Goal: Communication & Community: Ask a question

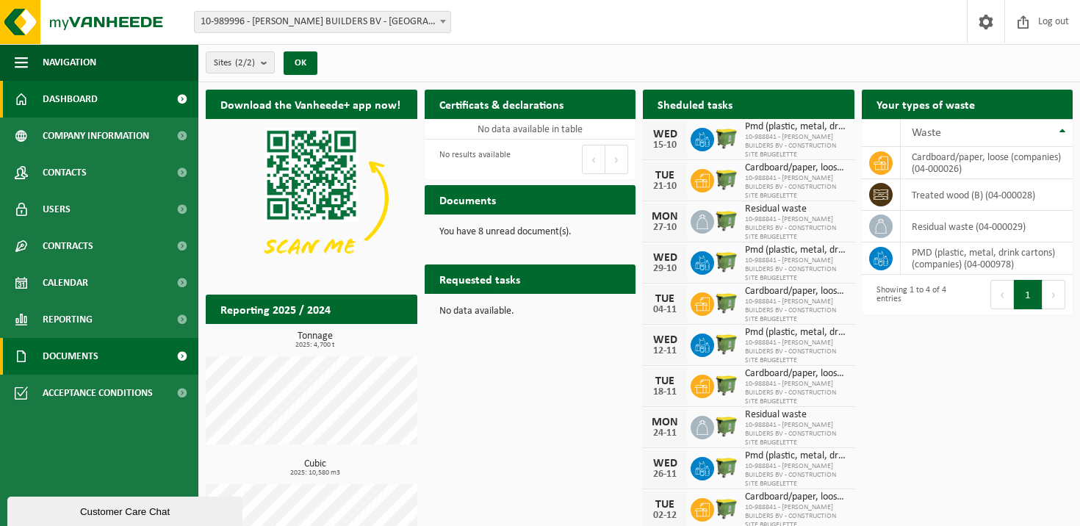
click at [85, 362] on span "Documents" at bounding box center [71, 356] width 56 height 37
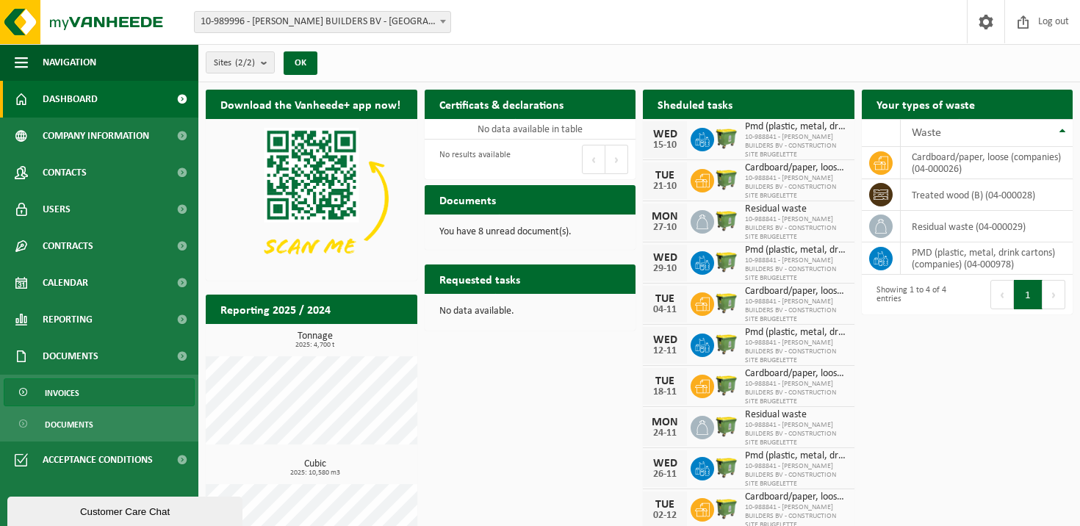
click at [100, 396] on link "Invoices" at bounding box center [99, 392] width 191 height 28
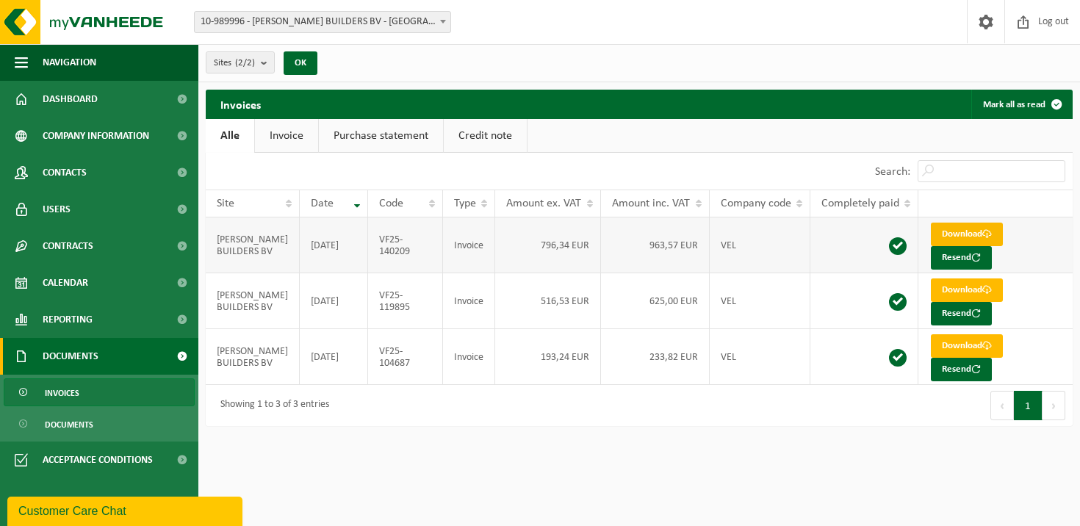
click at [952, 231] on link "Download" at bounding box center [967, 235] width 72 height 24
click at [542, 483] on html "Site: 10-989996 - NOE BUILDERS BV - ANTWERPEN 10-988841 - NOE BUILDERS BV - CON…" at bounding box center [540, 263] width 1080 height 526
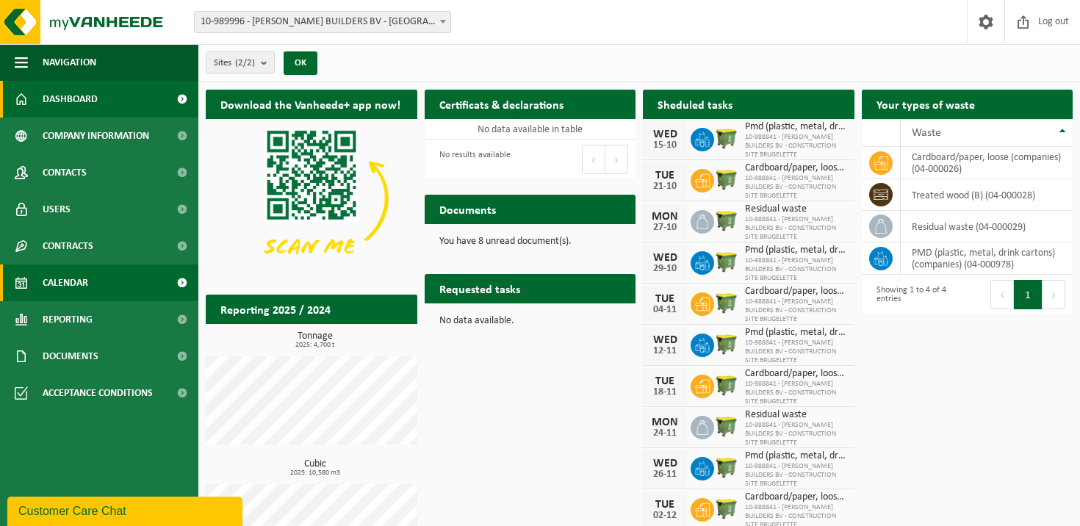
click at [96, 273] on link "Calendar" at bounding box center [99, 283] width 198 height 37
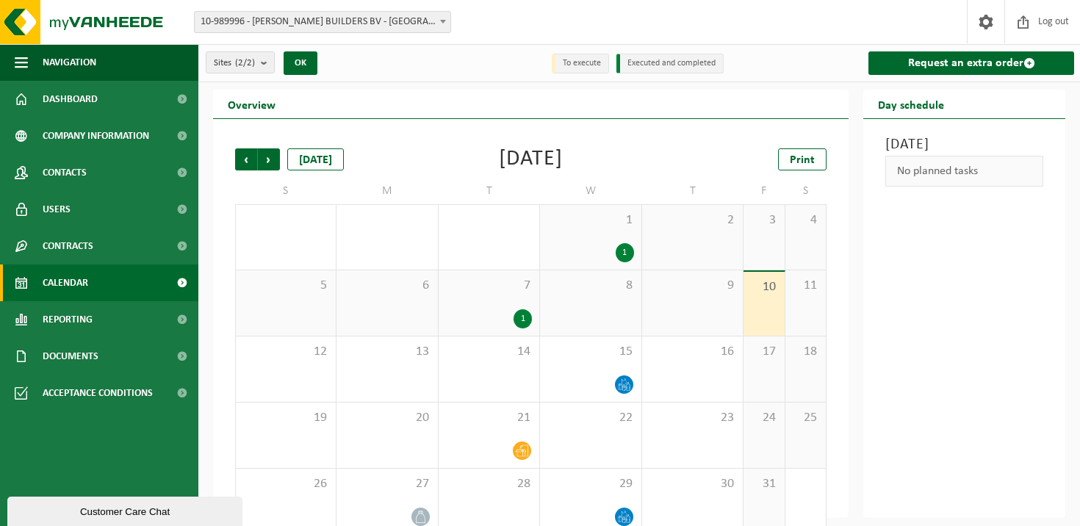
scroll to position [24, 0]
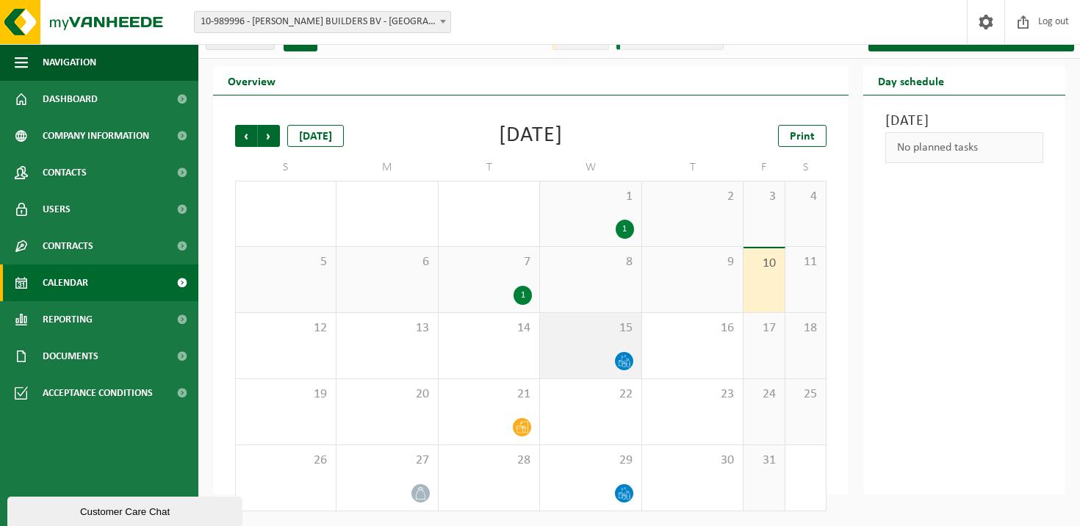
click at [627, 361] on icon at bounding box center [628, 363] width 4 height 7
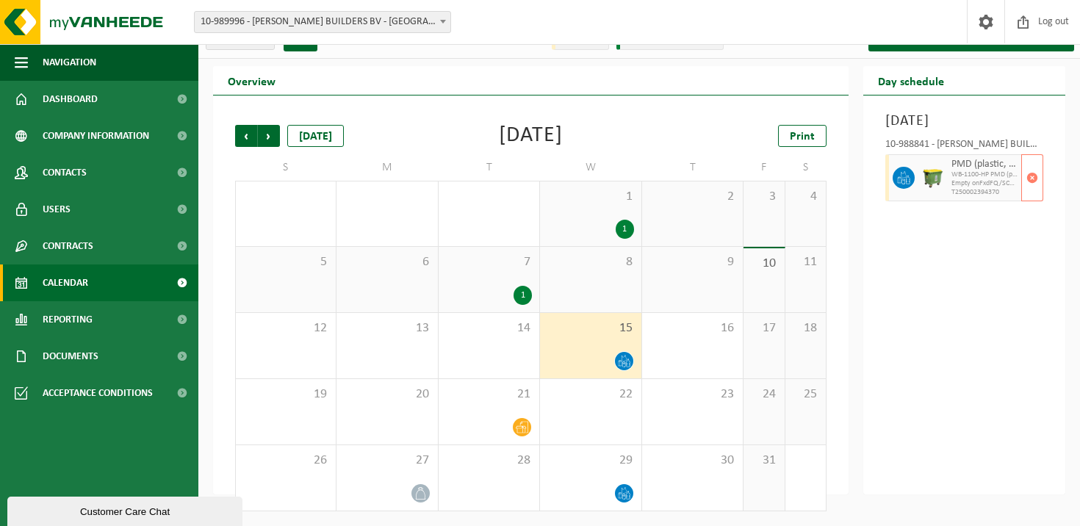
click at [985, 179] on span "WB-1100-HP PMD (plastic, metal, drink cartons) (companies)" at bounding box center [985, 174] width 66 height 9
click at [258, 133] on span "Next" at bounding box center [269, 136] width 22 height 22
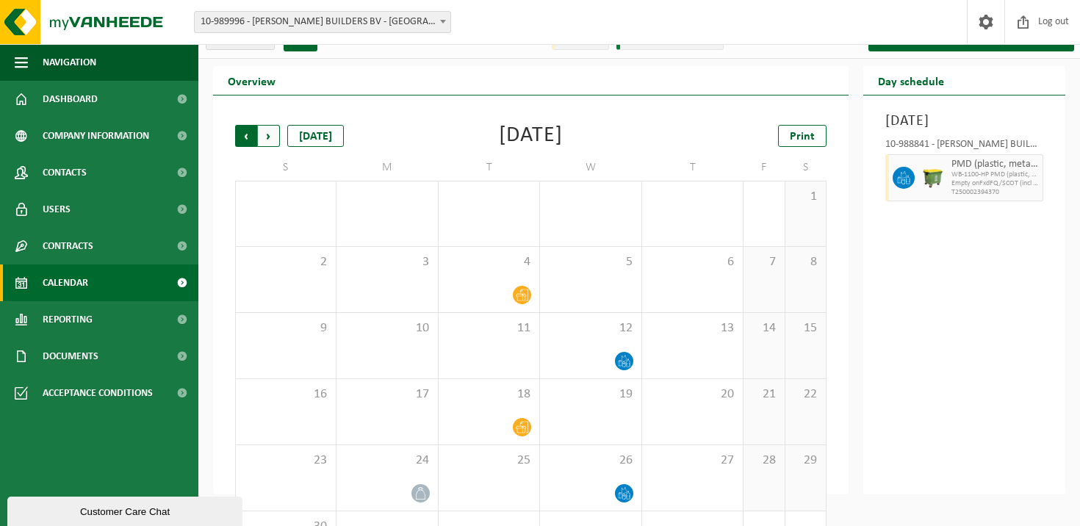
click at [268, 132] on span "Next" at bounding box center [269, 136] width 22 height 22
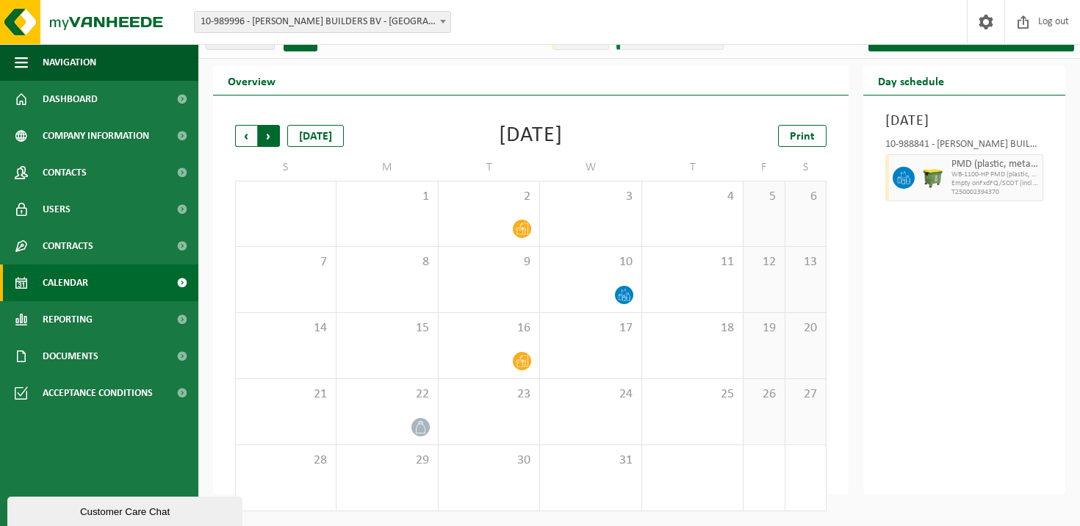
click at [243, 136] on span "Previous" at bounding box center [246, 136] width 22 height 22
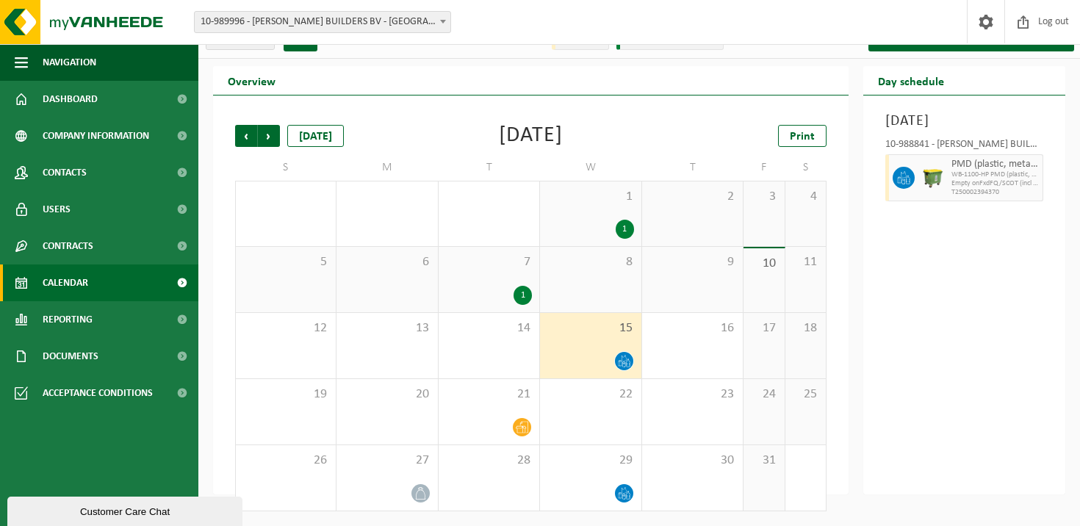
click at [243, 136] on span "Previous" at bounding box center [246, 136] width 22 height 22
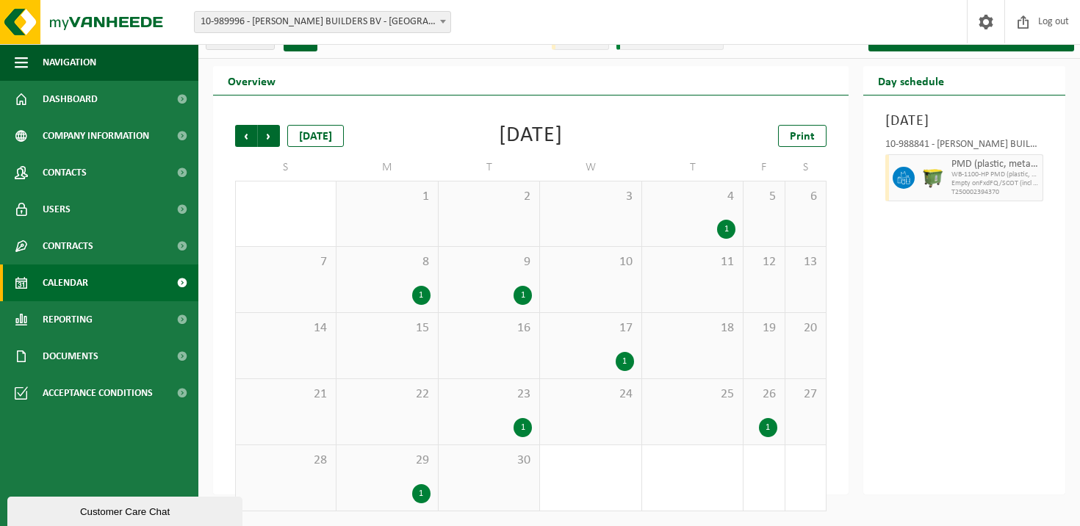
click at [528, 425] on div "1" at bounding box center [523, 427] width 18 height 19
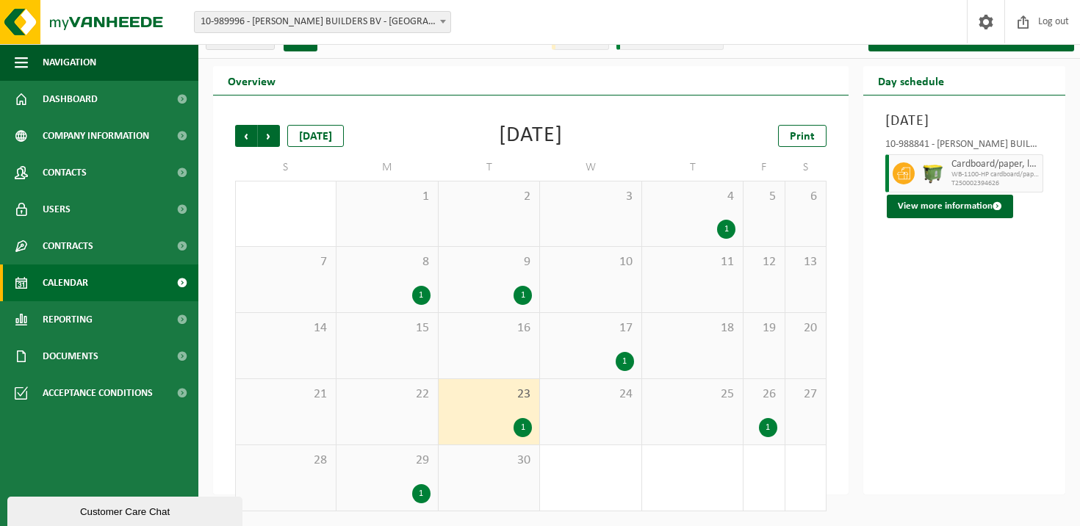
click at [422, 484] on div "1" at bounding box center [421, 493] width 18 height 19
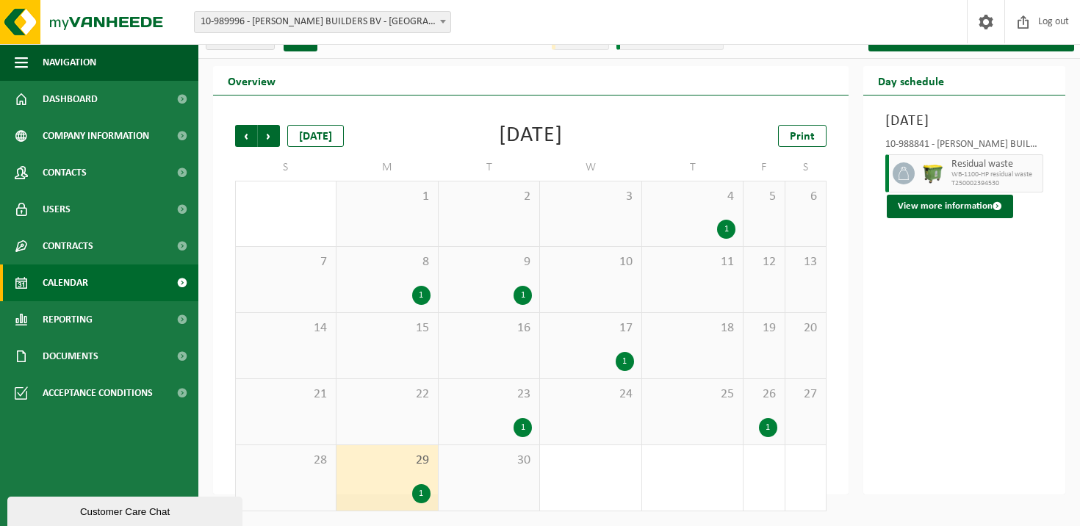
click at [737, 411] on div "25" at bounding box center [692, 411] width 101 height 65
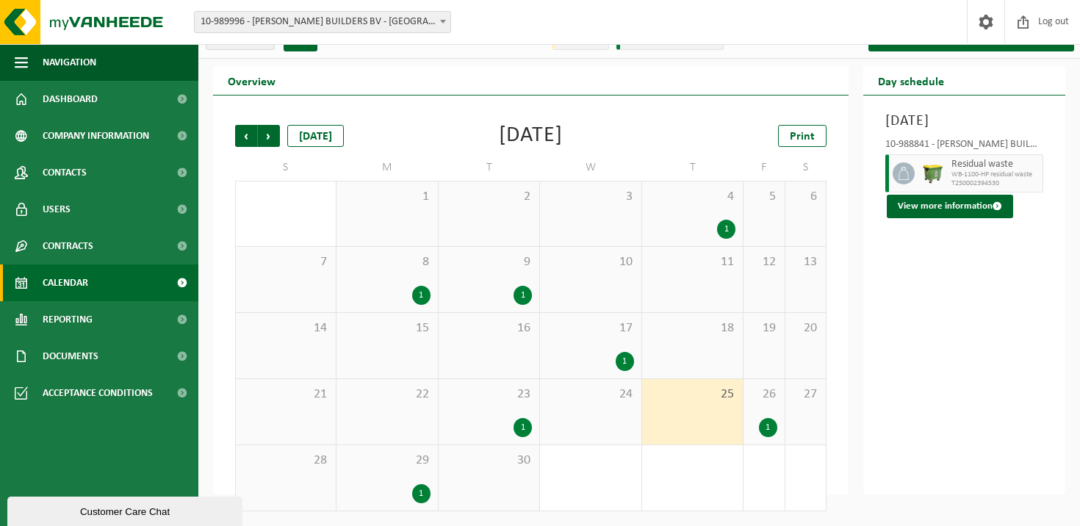
click at [753, 411] on div "26 1" at bounding box center [764, 411] width 40 height 65
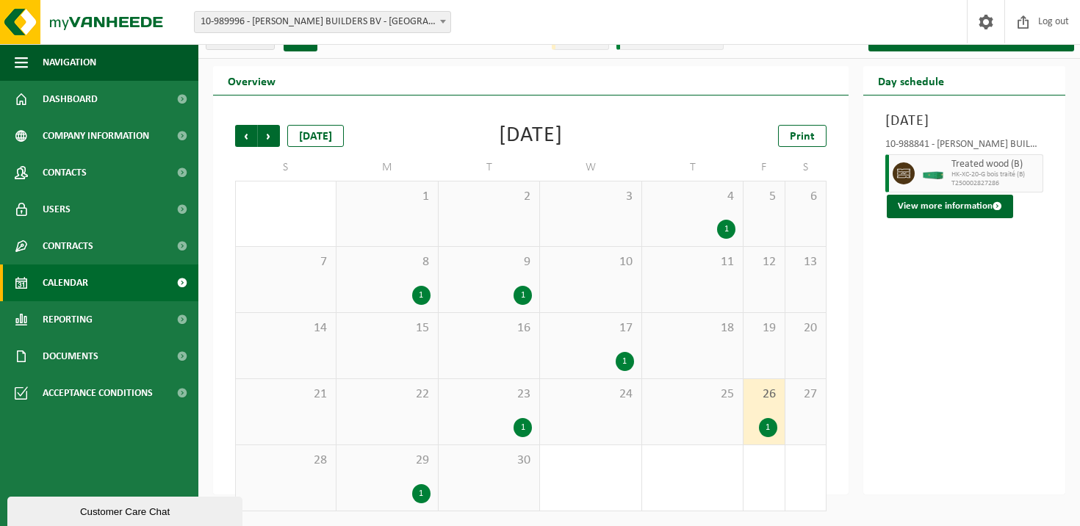
click at [509, 420] on div "1" at bounding box center [489, 427] width 86 height 19
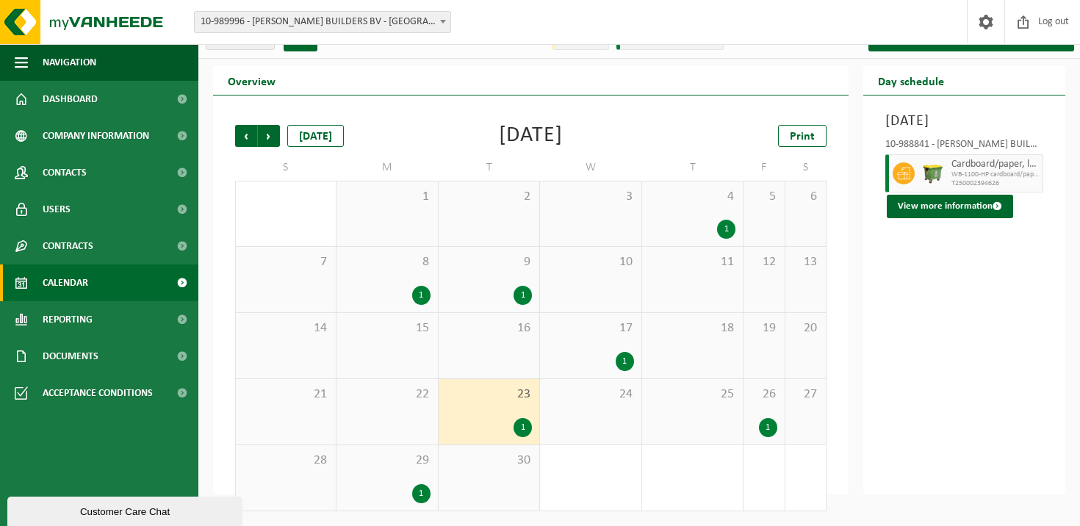
click at [625, 355] on div "1" at bounding box center [625, 361] width 18 height 19
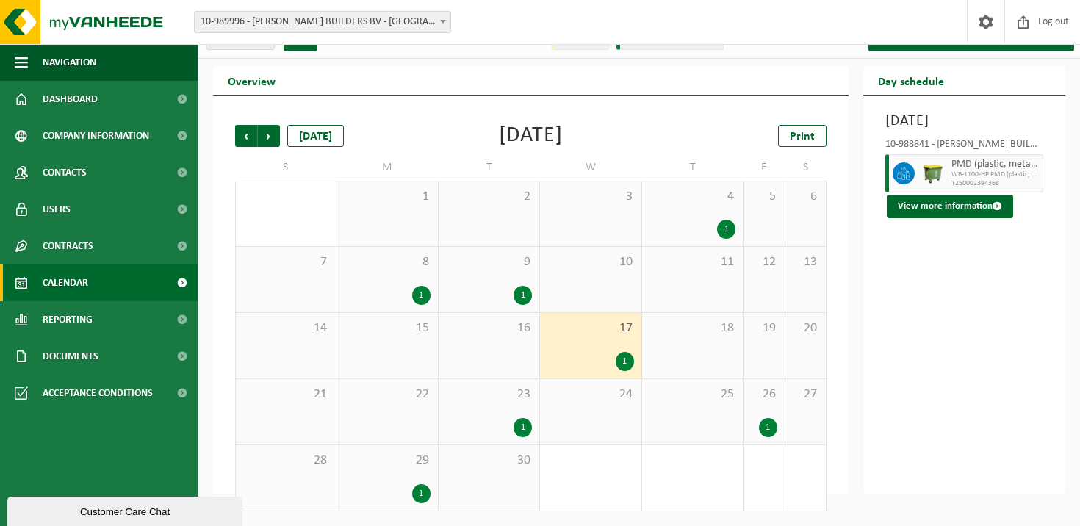
click at [510, 273] on div "9 1" at bounding box center [489, 279] width 101 height 65
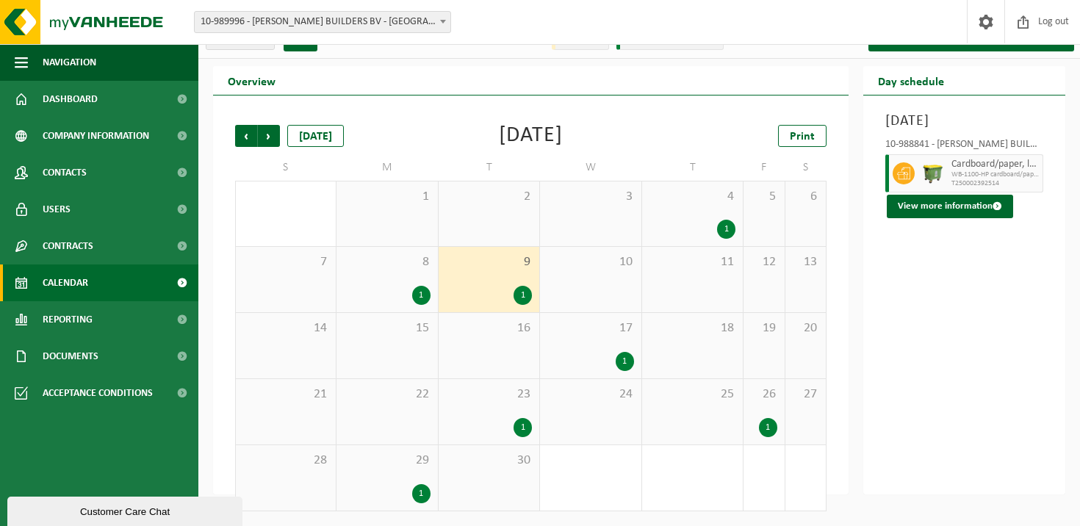
click at [422, 292] on div "1" at bounding box center [421, 295] width 18 height 19
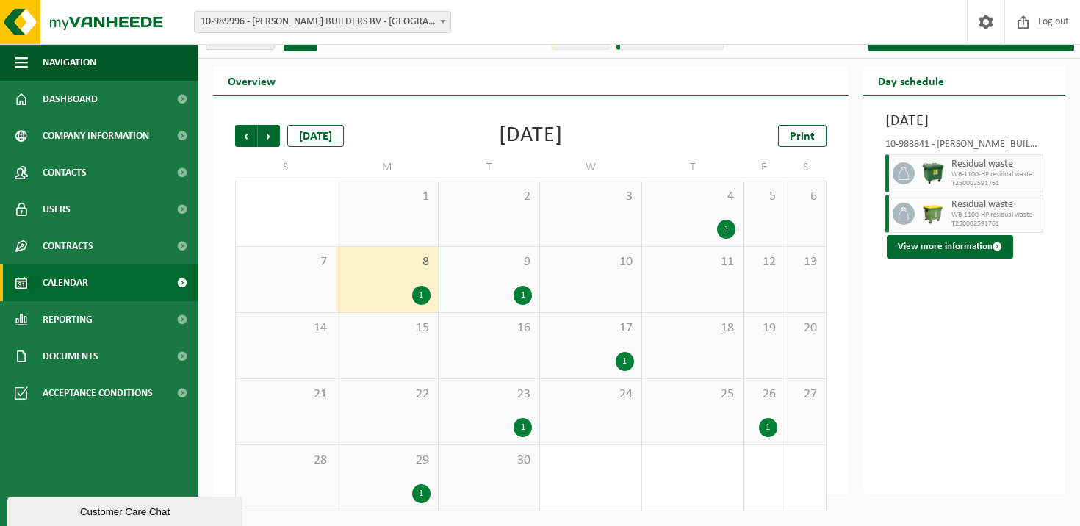
click at [687, 203] on span "4" at bounding box center [693, 197] width 86 height 16
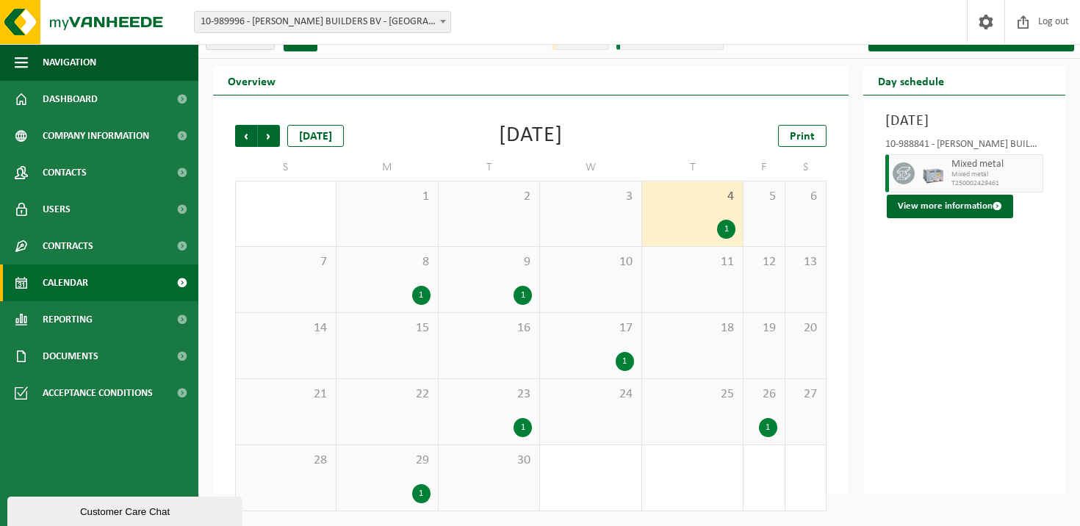
click at [529, 272] on div "9 1" at bounding box center [489, 279] width 101 height 65
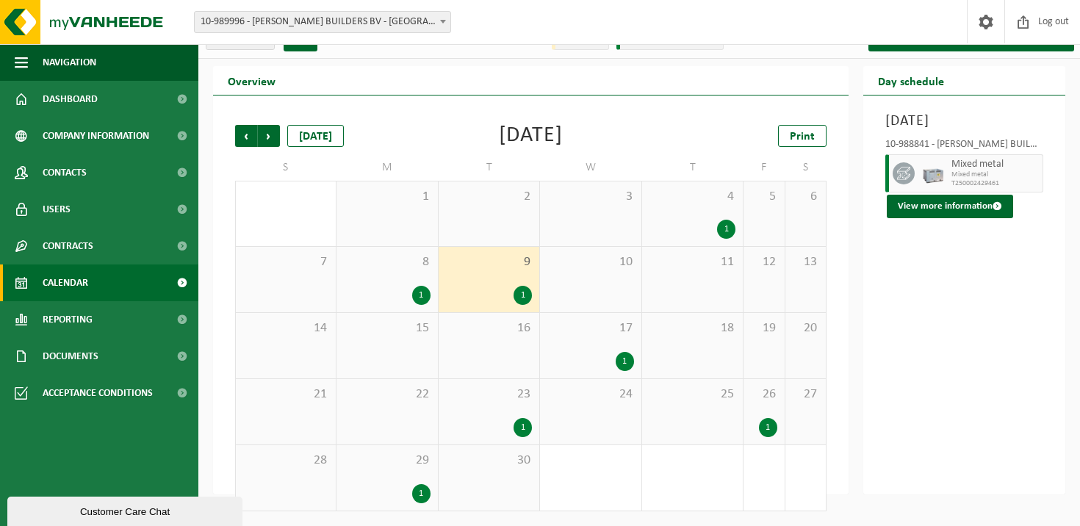
click at [587, 345] on div "17 1" at bounding box center [590, 345] width 101 height 65
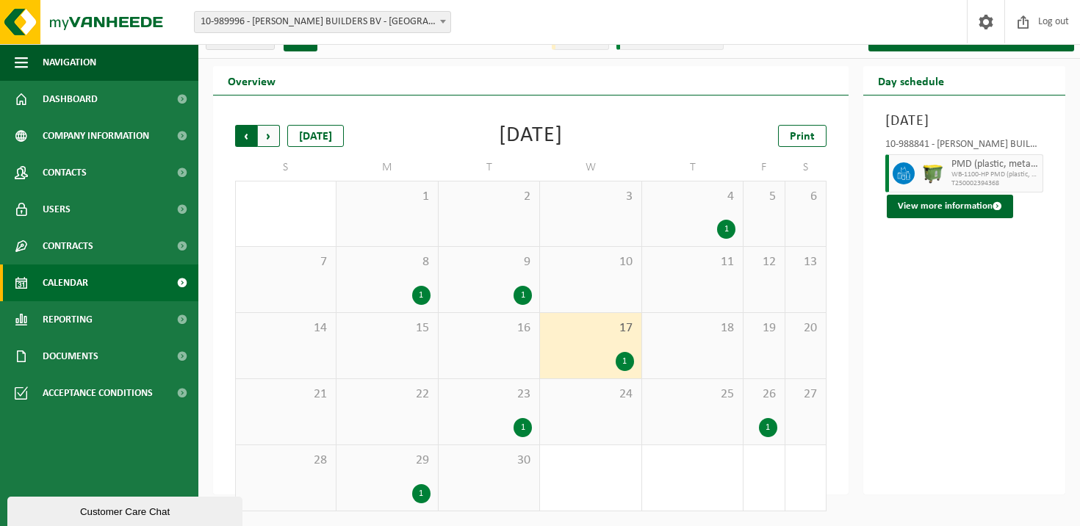
click at [265, 138] on span "Next" at bounding box center [269, 136] width 22 height 22
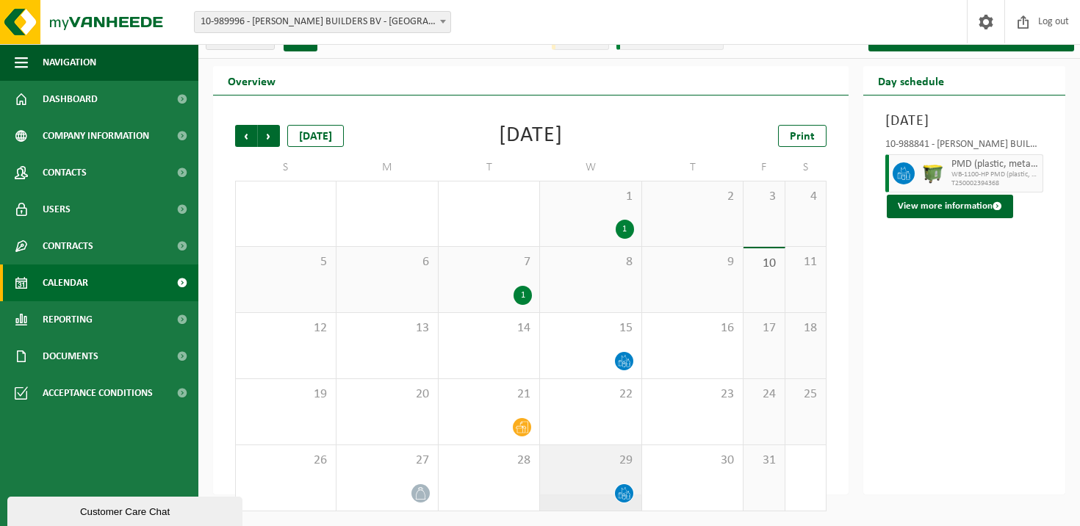
click at [618, 485] on div at bounding box center [624, 493] width 20 height 20
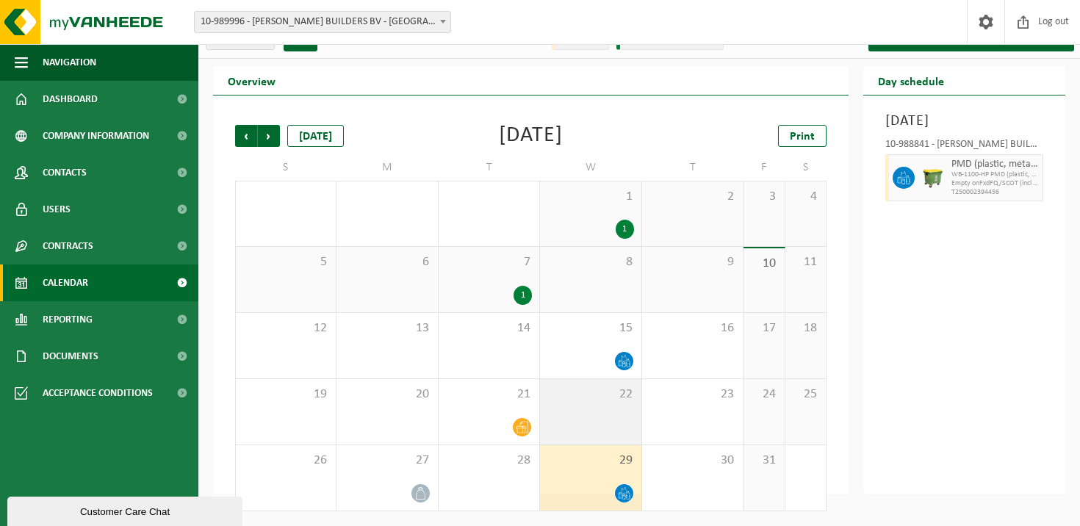
click at [583, 428] on div "22" at bounding box center [590, 411] width 101 height 65
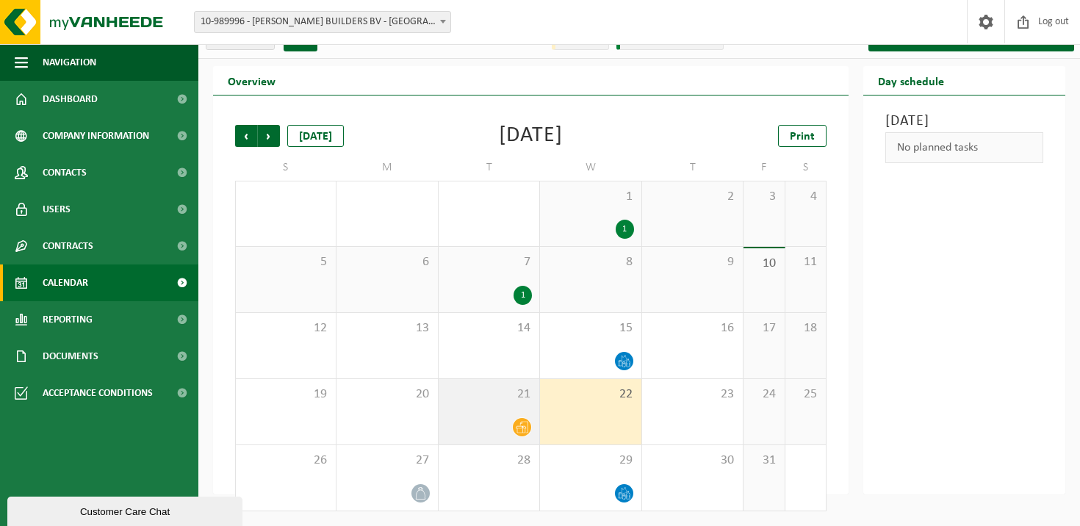
click at [517, 425] on icon at bounding box center [522, 427] width 12 height 12
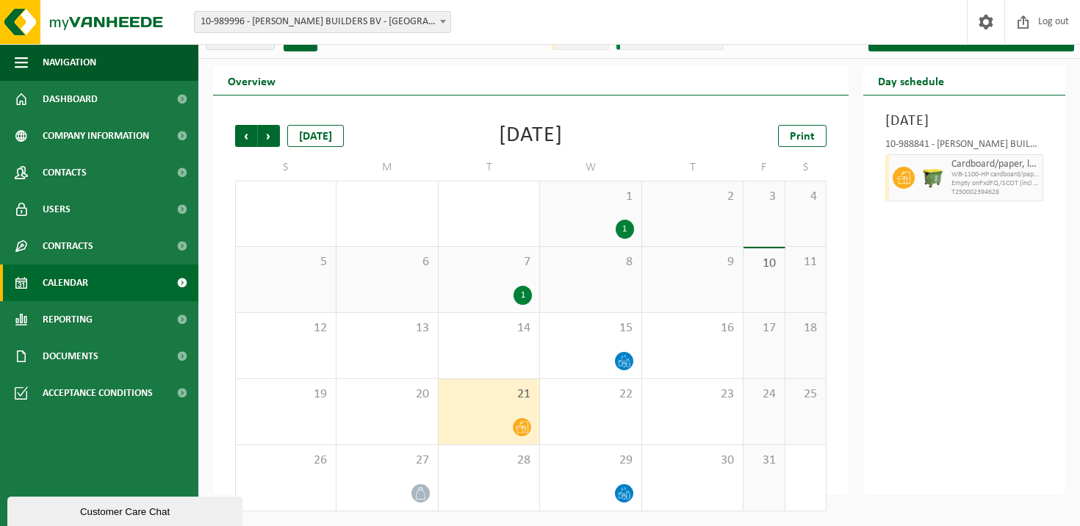
click at [520, 295] on div "1" at bounding box center [523, 295] width 18 height 19
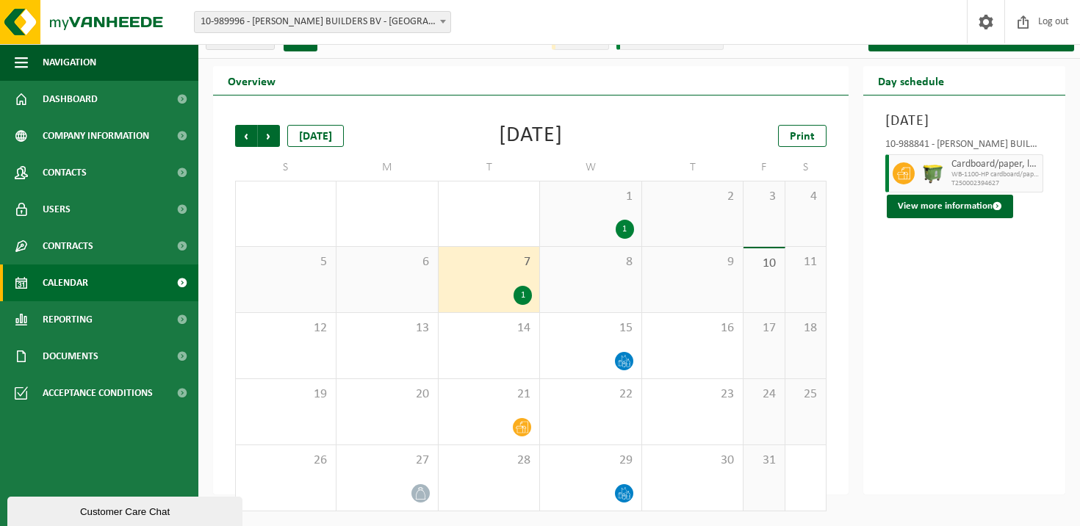
click at [622, 232] on div "1" at bounding box center [625, 229] width 18 height 19
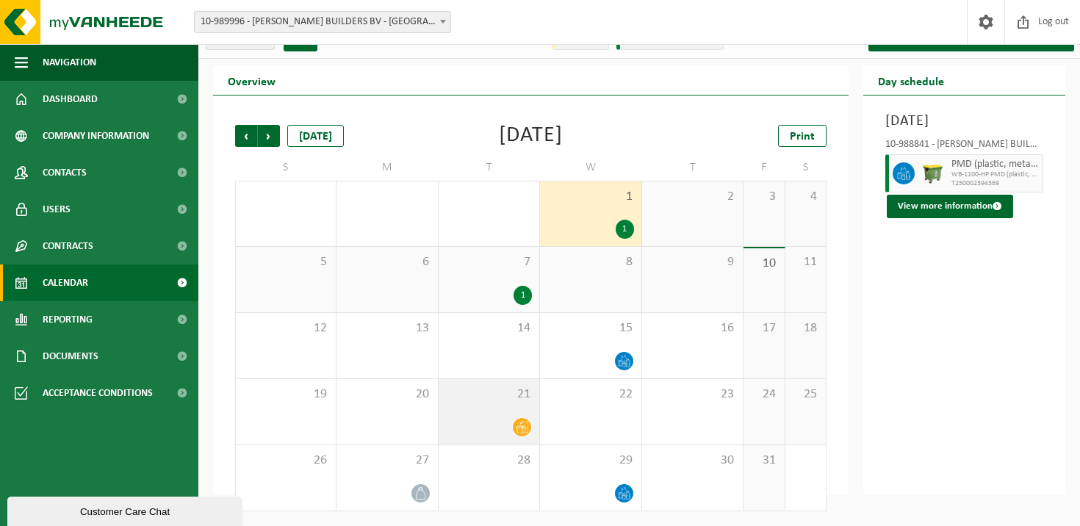
click at [520, 431] on icon at bounding box center [522, 427] width 12 height 12
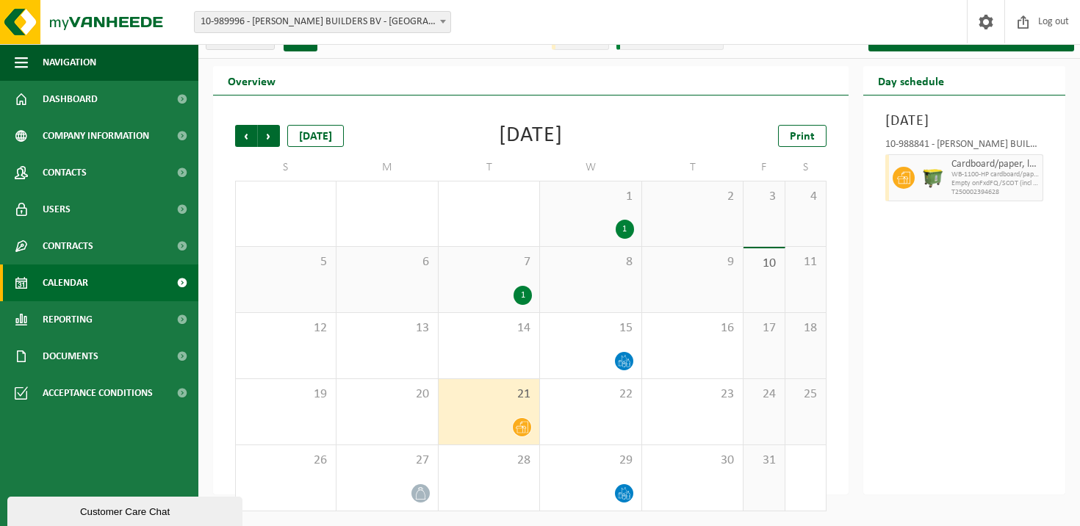
click at [518, 292] on div "1" at bounding box center [523, 295] width 18 height 19
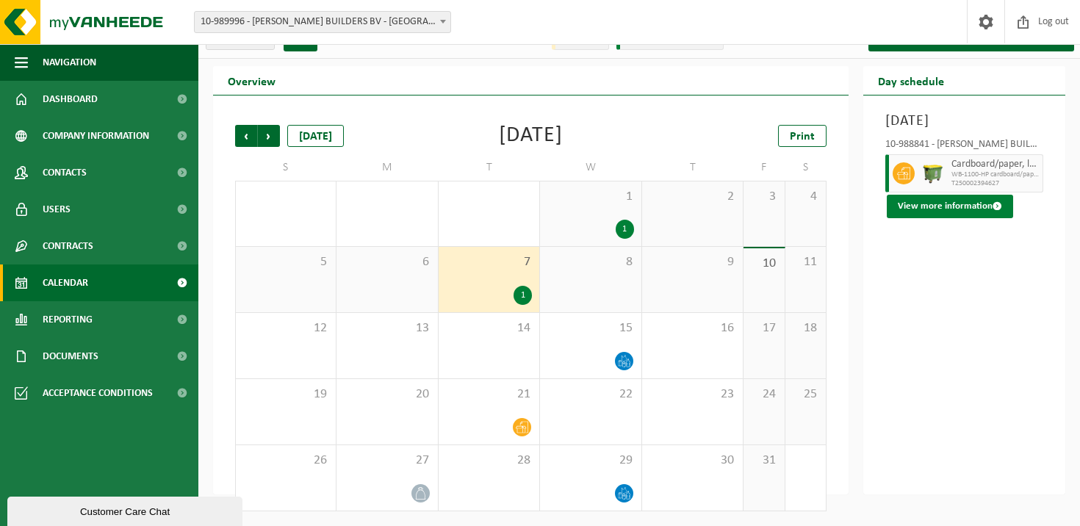
click at [986, 218] on button "View more information" at bounding box center [950, 207] width 126 height 24
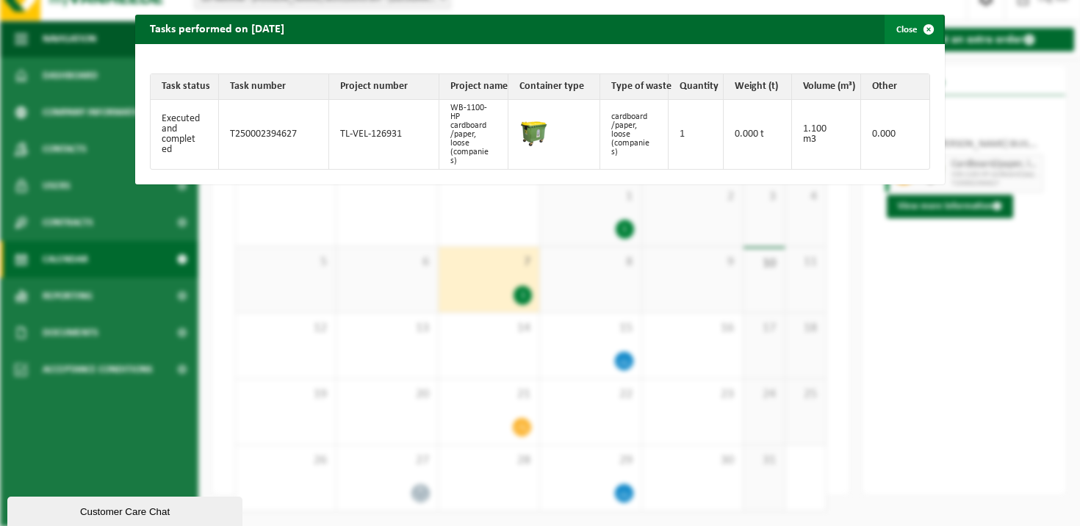
click at [923, 27] on span "button" at bounding box center [928, 29] width 29 height 29
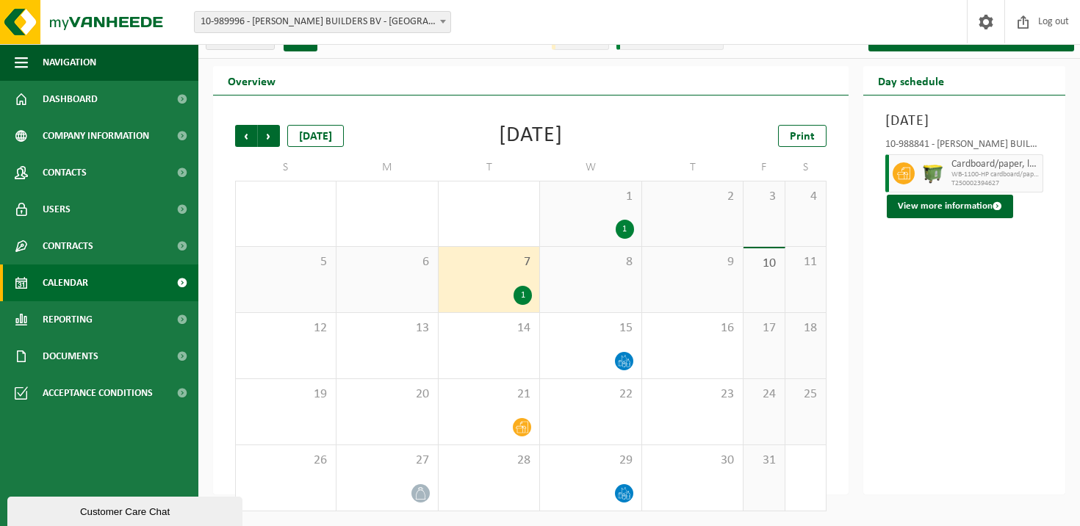
click at [611, 216] on div "1 1" at bounding box center [590, 213] width 101 height 65
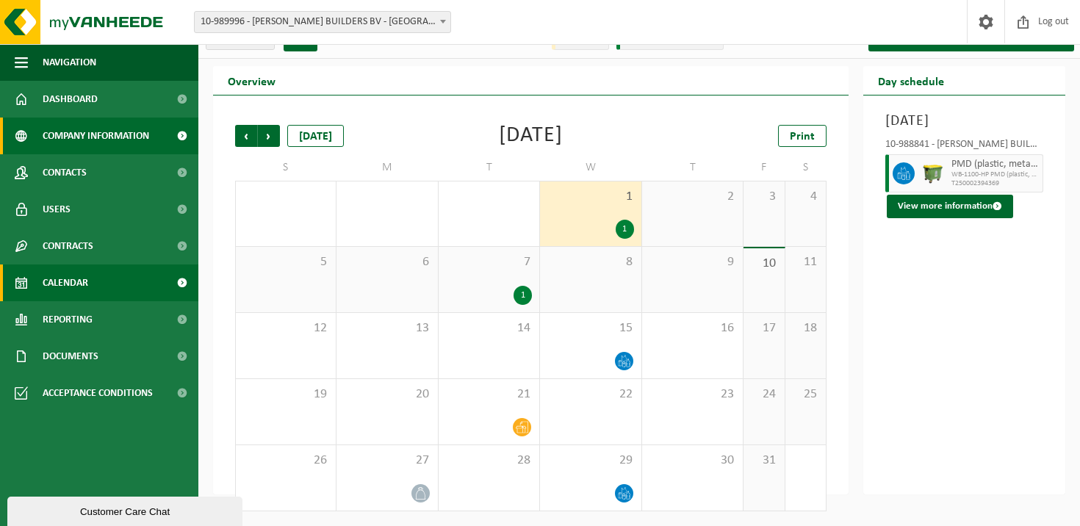
click at [107, 137] on span "Company information" at bounding box center [96, 136] width 107 height 37
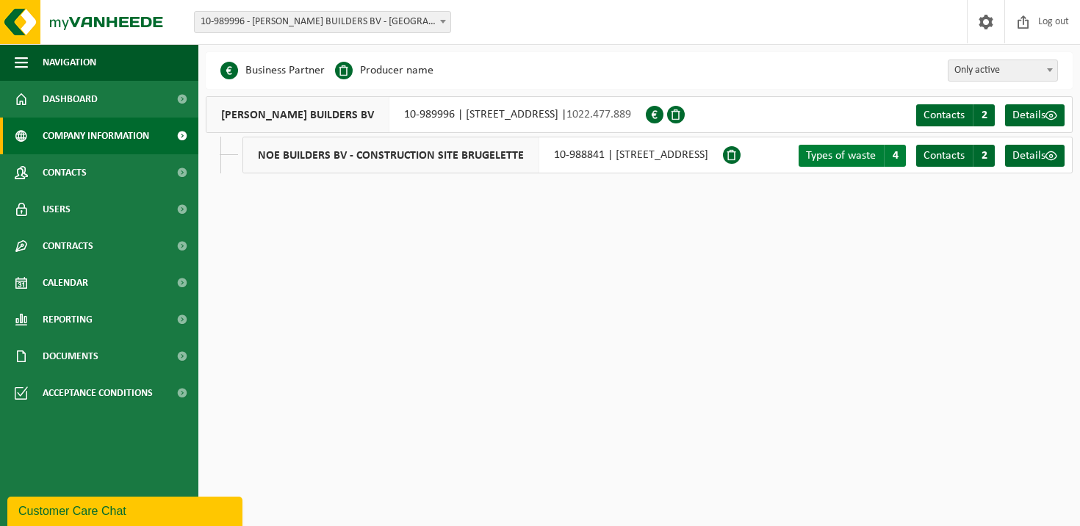
click at [841, 151] on span "Types of waste" at bounding box center [841, 156] width 70 height 12
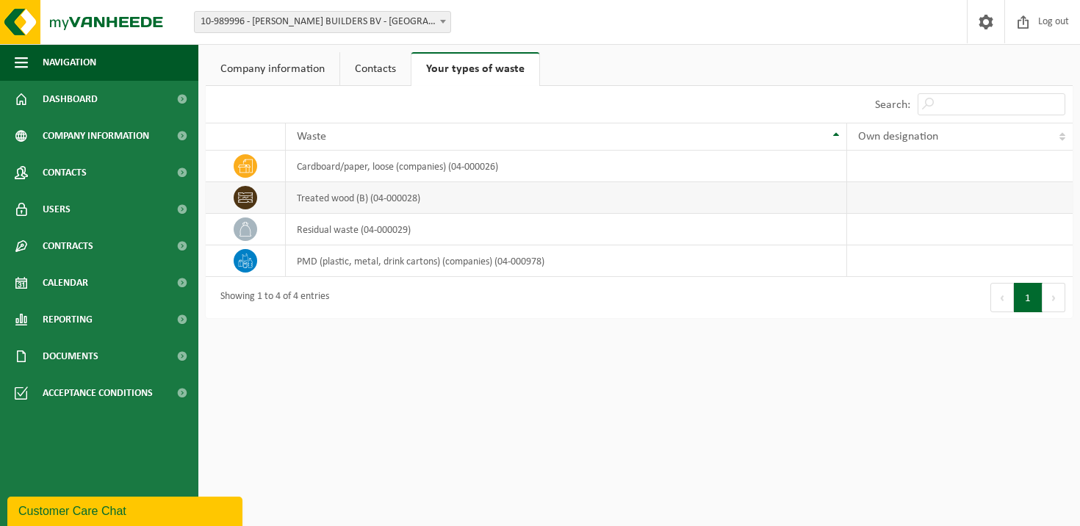
click at [251, 201] on icon at bounding box center [245, 198] width 15 height 10
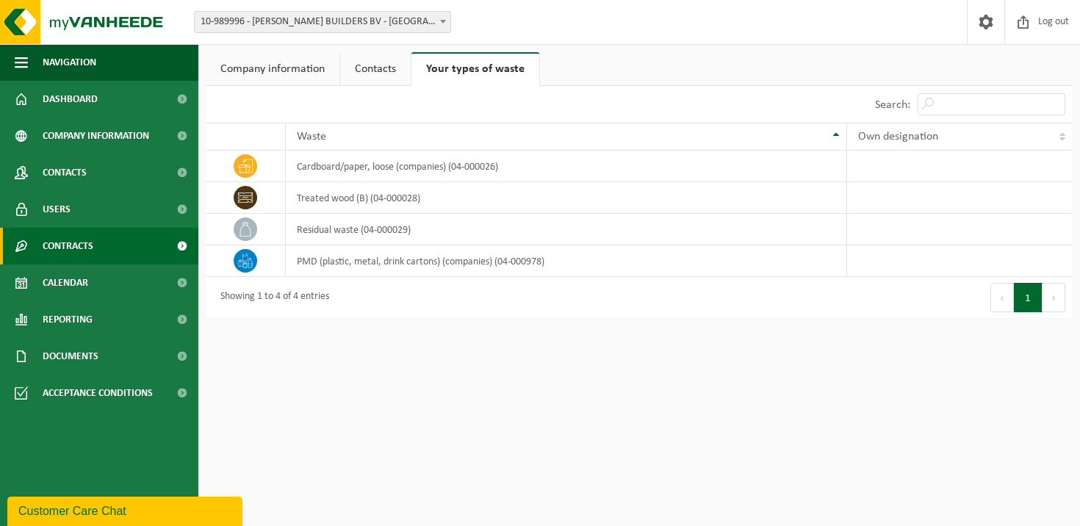
click at [85, 243] on span "Contracts" at bounding box center [68, 246] width 51 height 37
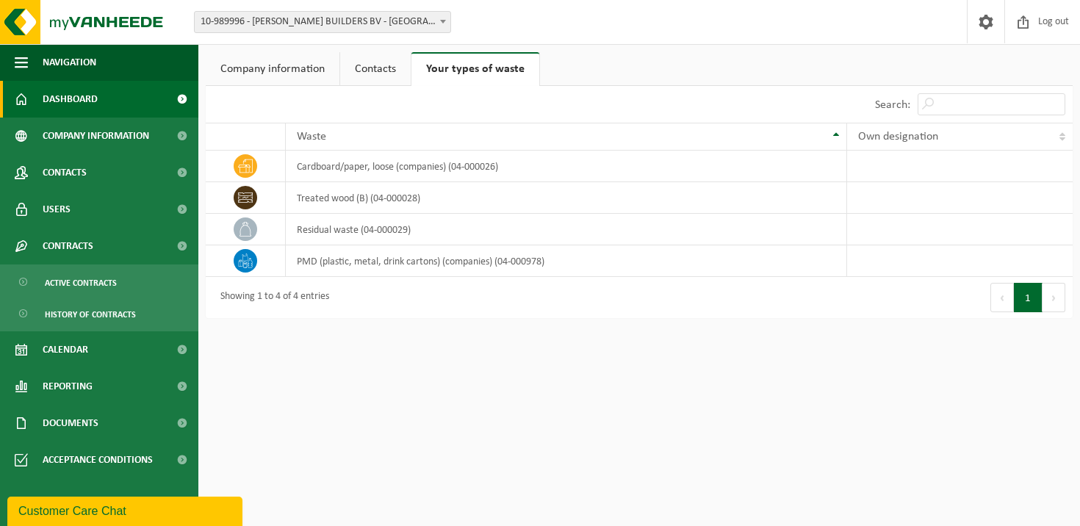
click at [67, 100] on span "Dashboard" at bounding box center [70, 99] width 55 height 37
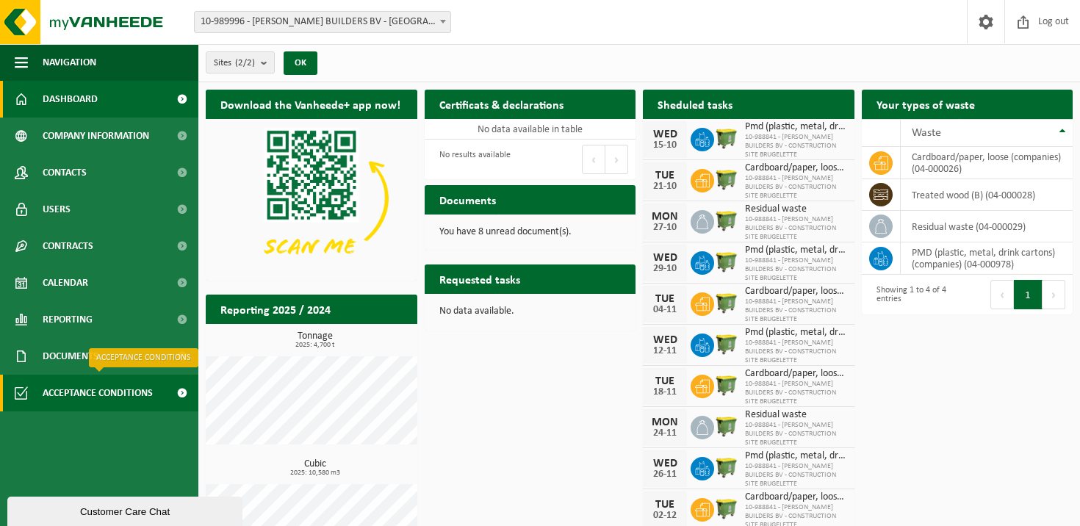
click at [123, 387] on span "Acceptance conditions" at bounding box center [98, 393] width 110 height 37
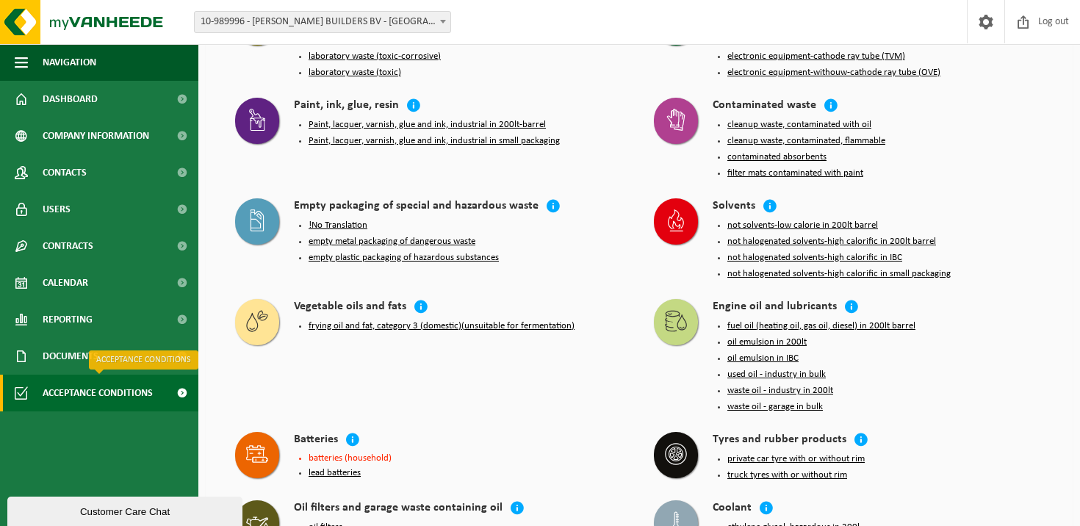
scroll to position [1198, 0]
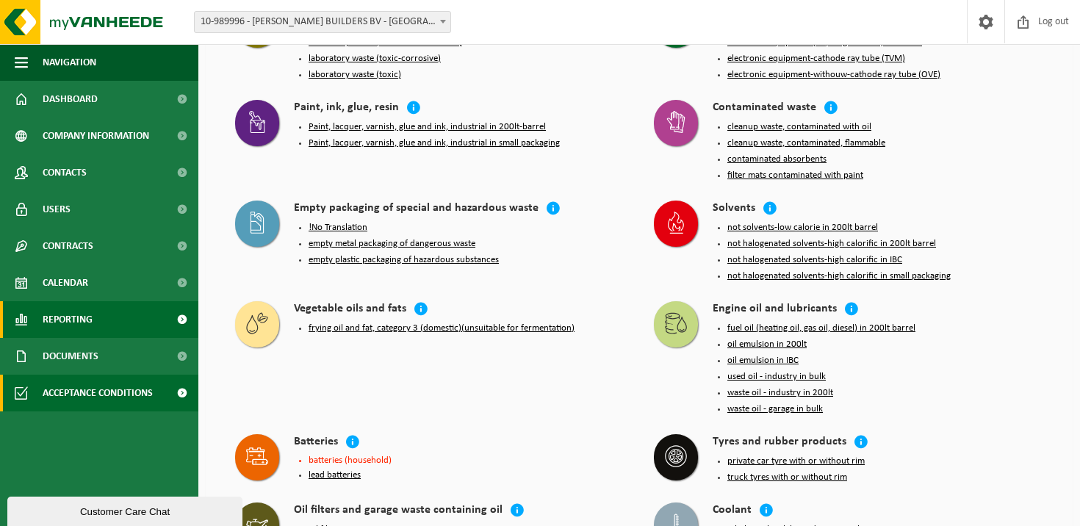
click at [104, 306] on link "Reporting" at bounding box center [99, 319] width 198 height 37
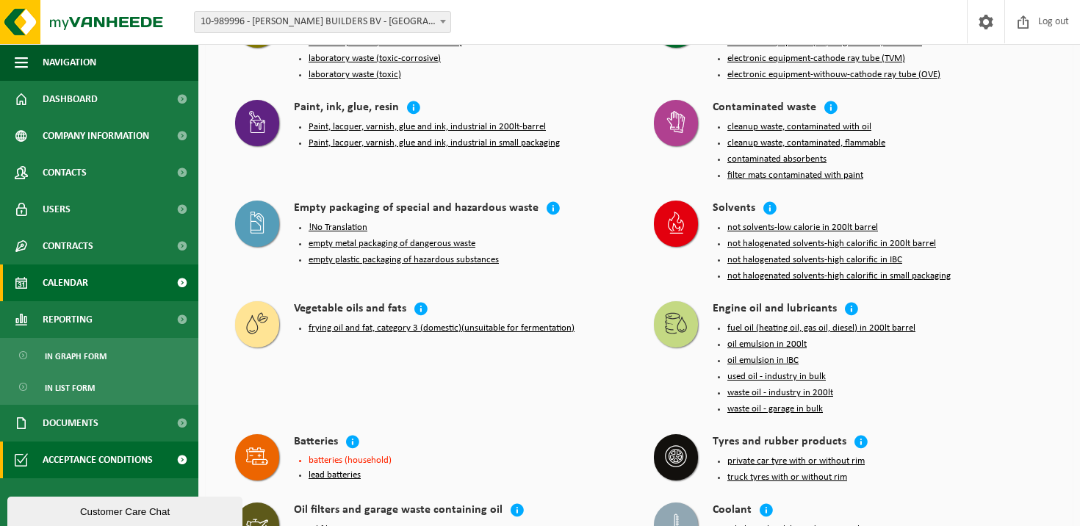
click at [115, 282] on link "Calendar" at bounding box center [99, 283] width 198 height 37
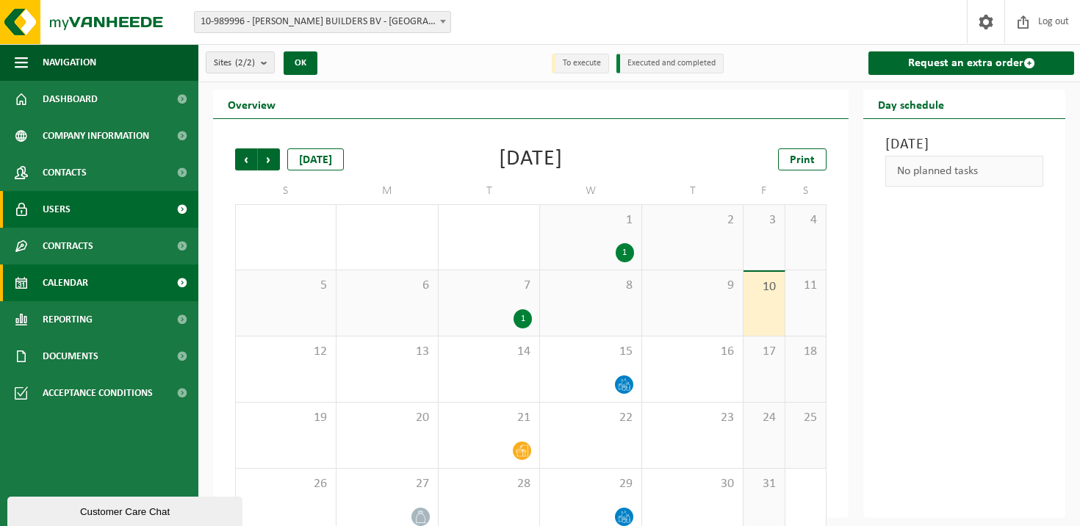
click at [124, 210] on link "Users" at bounding box center [99, 209] width 198 height 37
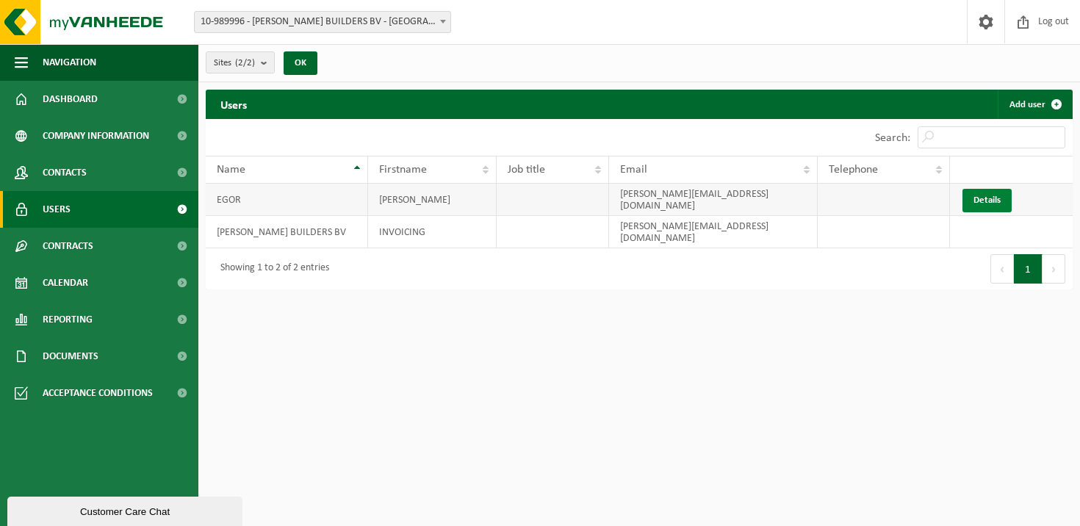
click at [969, 199] on link "Details" at bounding box center [987, 201] width 49 height 24
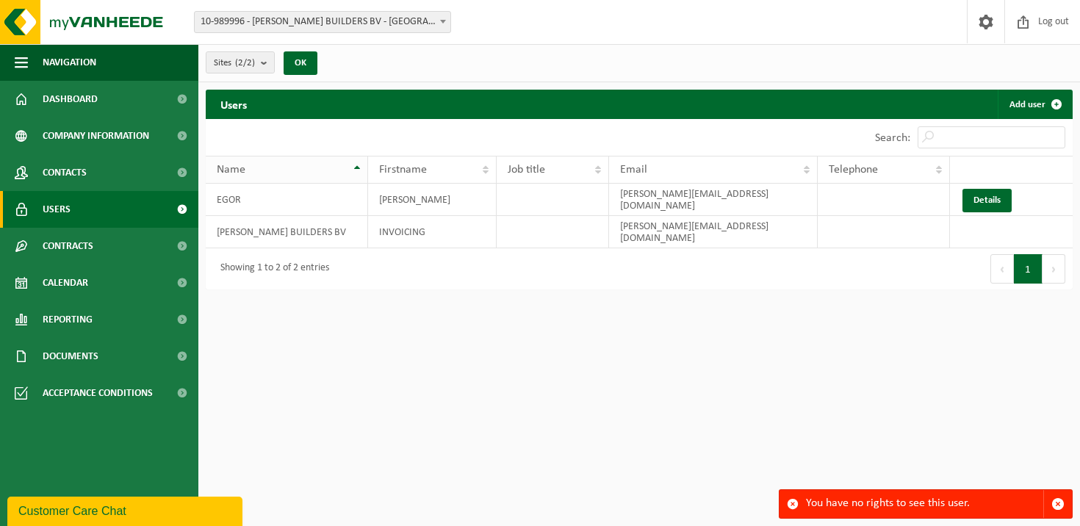
click at [217, 182] on th "Name" at bounding box center [287, 170] width 162 height 28
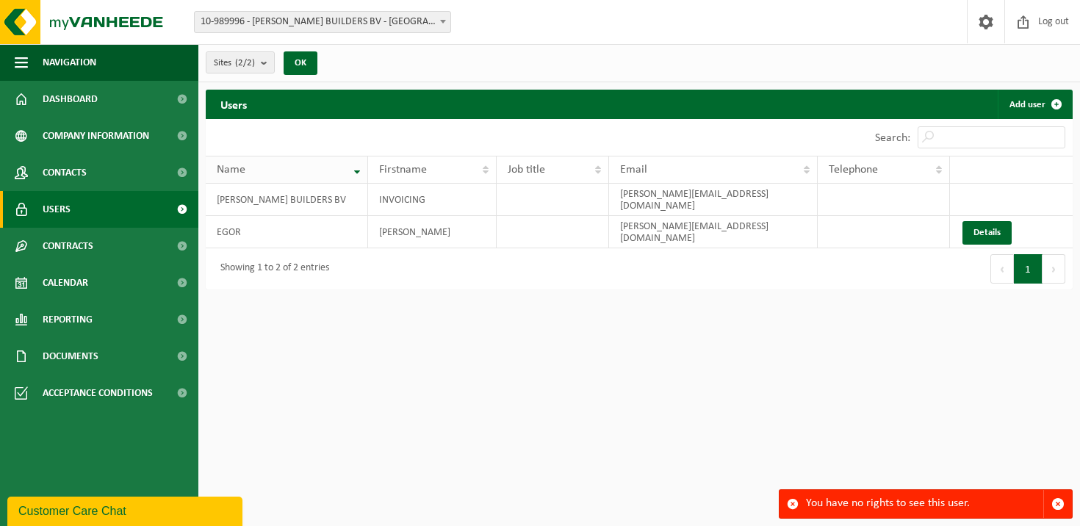
click at [228, 180] on th "Name" at bounding box center [287, 170] width 162 height 28
click at [760, 224] on td "[PERSON_NAME][EMAIL_ADDRESS][DOMAIN_NAME]" at bounding box center [713, 232] width 209 height 32
click at [676, 221] on td "[PERSON_NAME][EMAIL_ADDRESS][DOMAIN_NAME]" at bounding box center [713, 232] width 209 height 32
drag, startPoint x: 726, startPoint y: 222, endPoint x: 614, endPoint y: 222, distance: 112.4
click at [614, 222] on td "[PERSON_NAME][EMAIL_ADDRESS][DOMAIN_NAME]" at bounding box center [713, 232] width 209 height 32
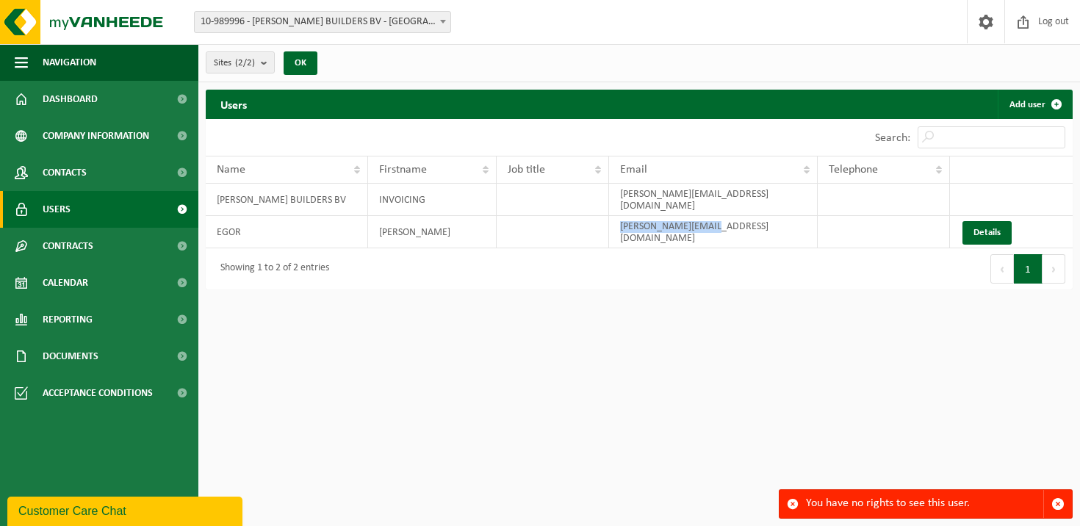
copy td "[PERSON_NAME][EMAIL_ADDRESS][DOMAIN_NAME]"
click at [78, 179] on span "Contacts" at bounding box center [65, 172] width 44 height 37
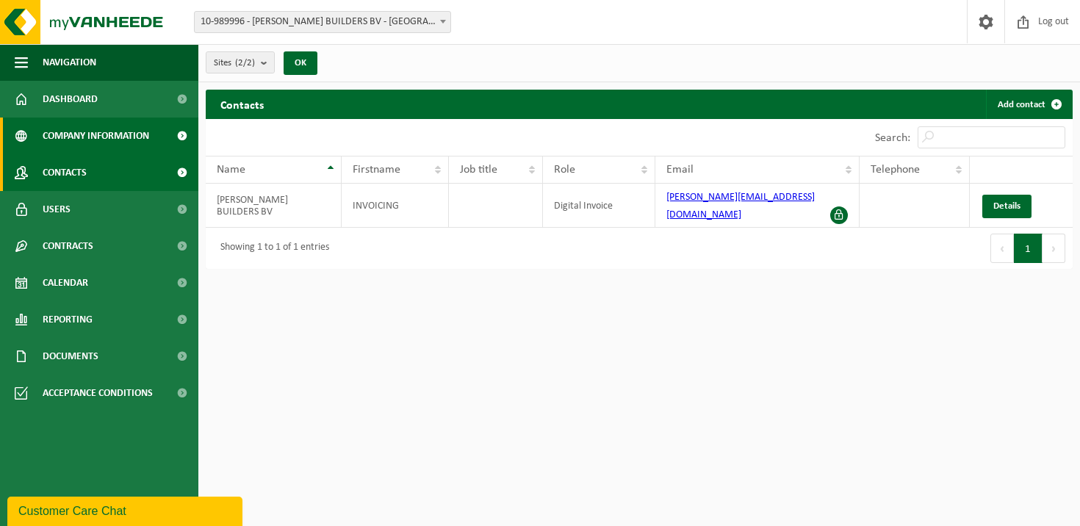
click at [107, 133] on span "Company information" at bounding box center [96, 136] width 107 height 37
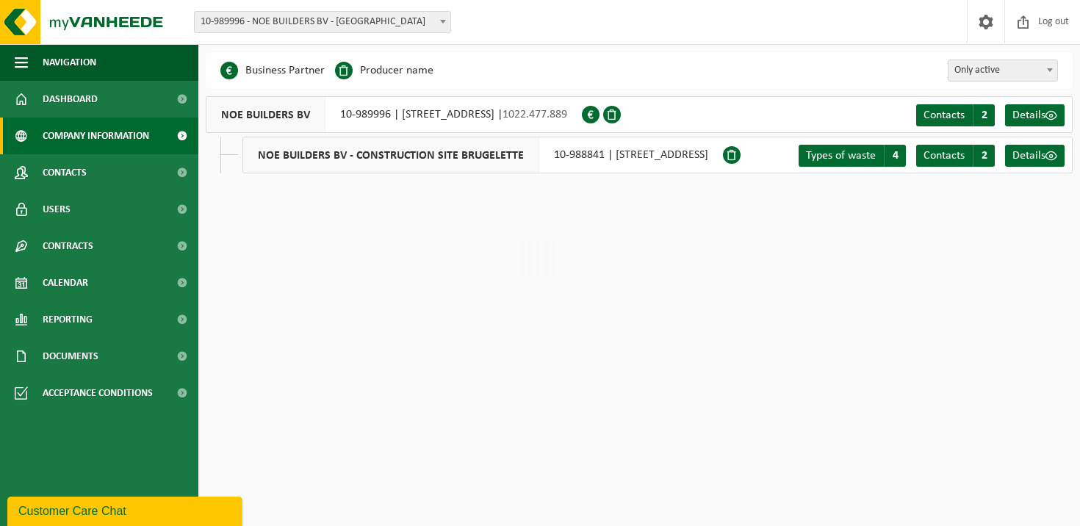
click at [98, 103] on link "Dashboard" at bounding box center [99, 99] width 198 height 37
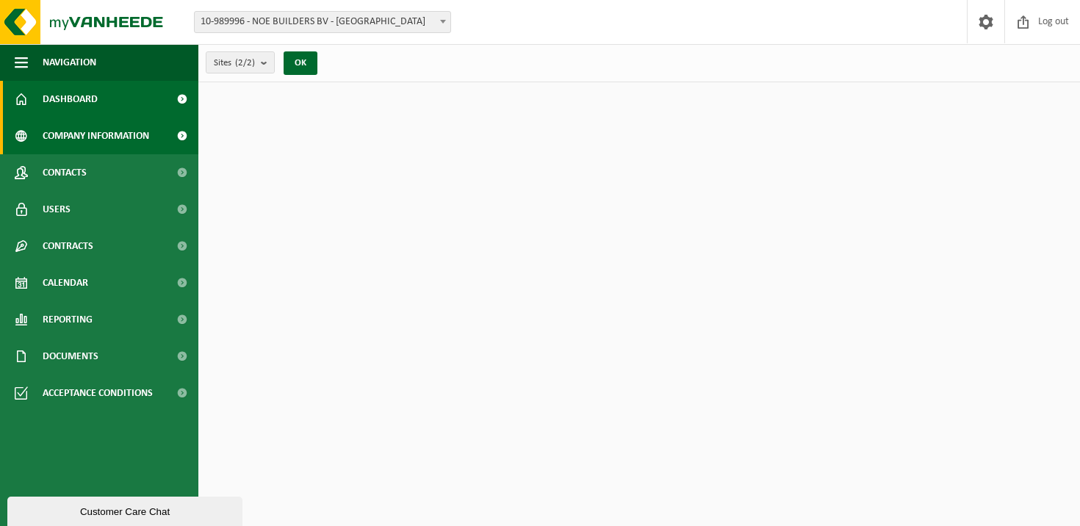
click at [102, 138] on span "Company information" at bounding box center [96, 136] width 107 height 37
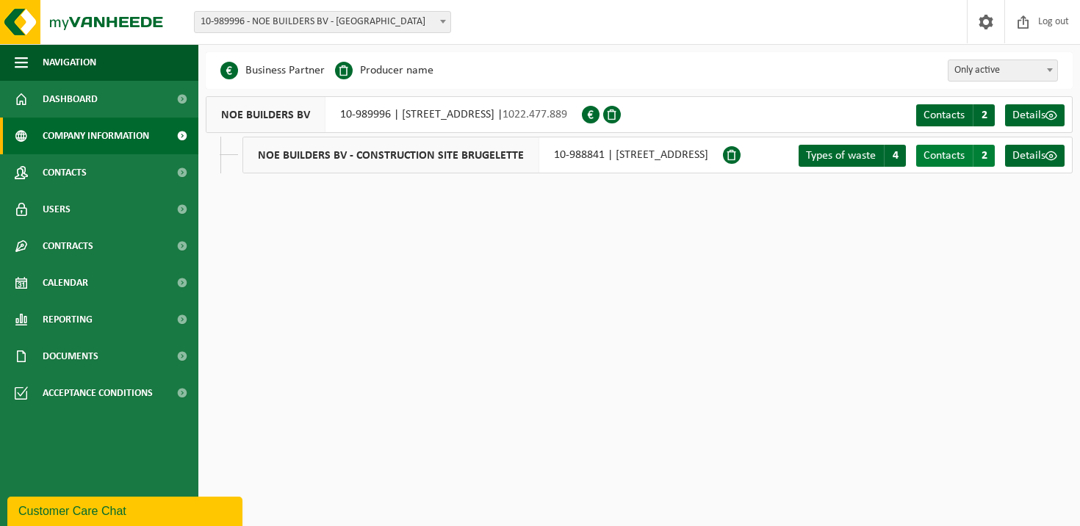
click at [966, 159] on link "Contacts C 2" at bounding box center [955, 156] width 79 height 22
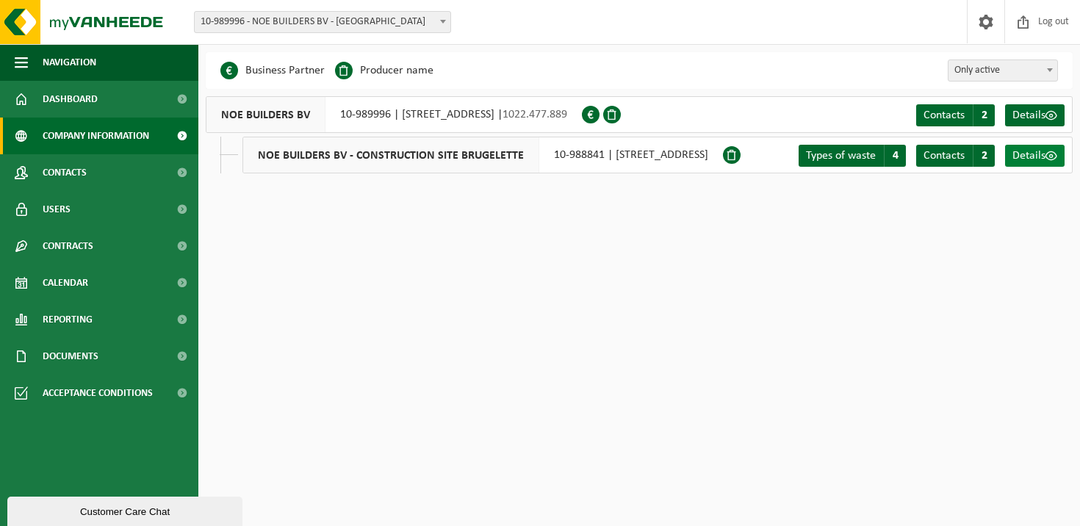
click at [1027, 165] on link "Details" at bounding box center [1035, 156] width 60 height 22
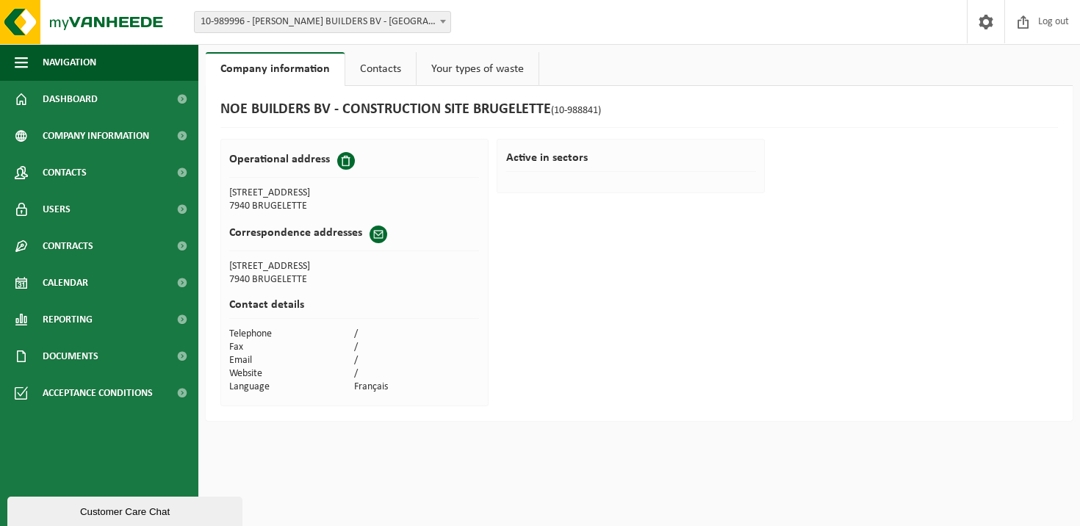
click at [474, 74] on link "Your types of waste" at bounding box center [478, 69] width 122 height 34
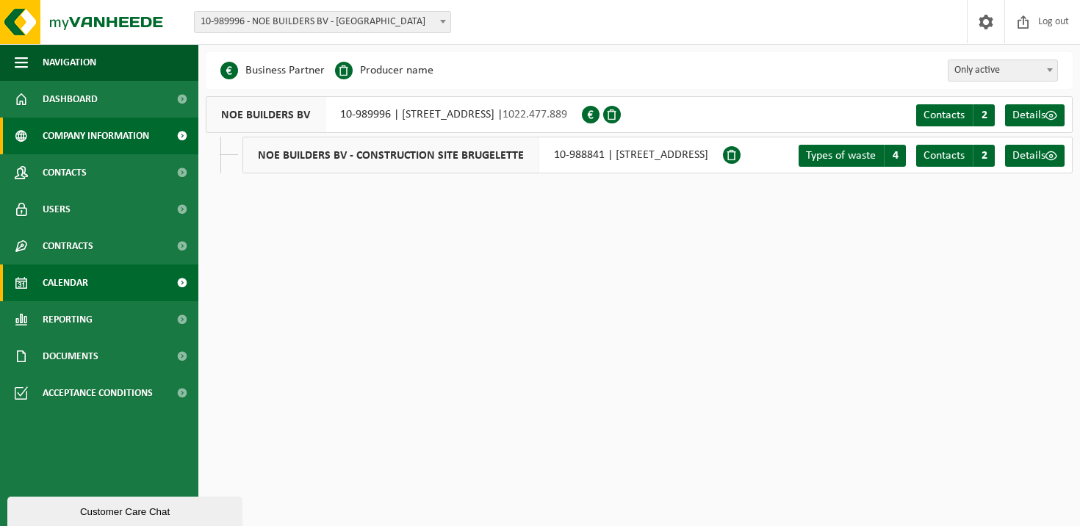
click at [76, 272] on span "Calendar" at bounding box center [66, 283] width 46 height 37
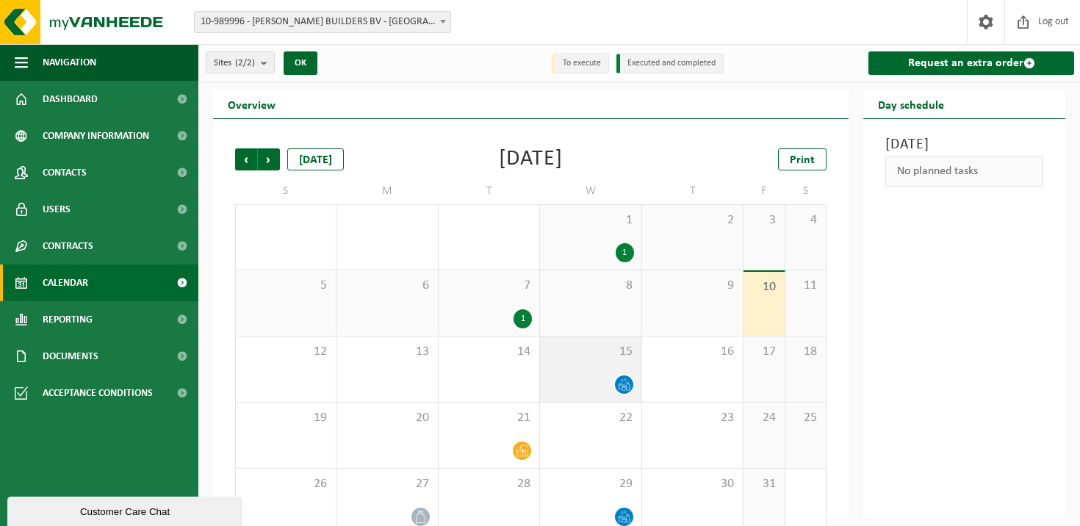
scroll to position [24, 0]
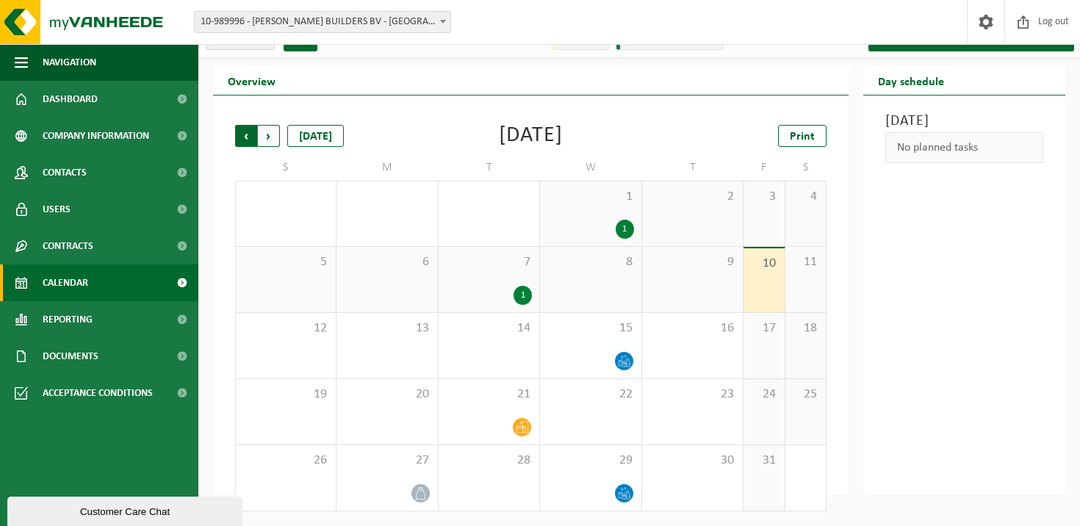
click at [268, 132] on span "Next" at bounding box center [269, 136] width 22 height 22
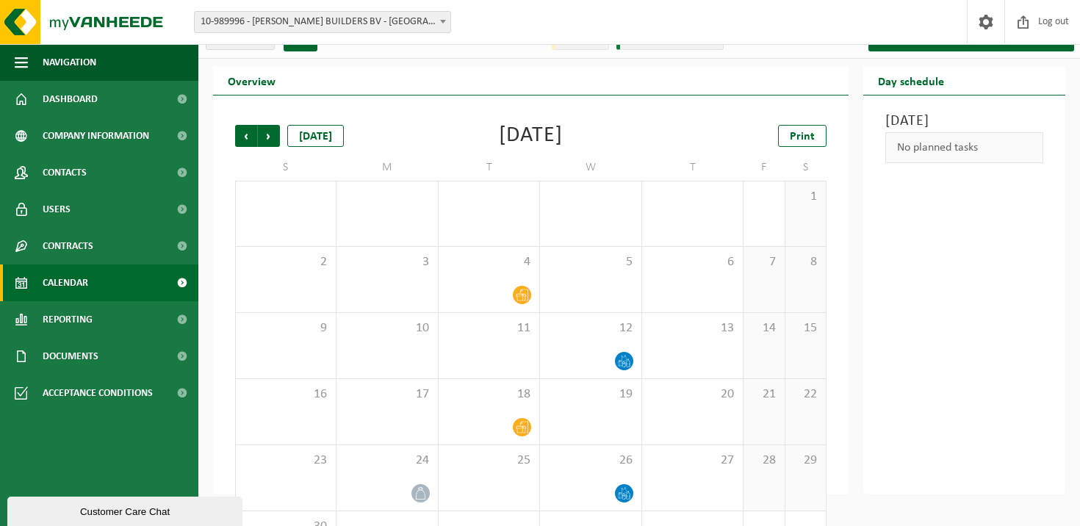
click at [268, 132] on span "Next" at bounding box center [269, 136] width 22 height 22
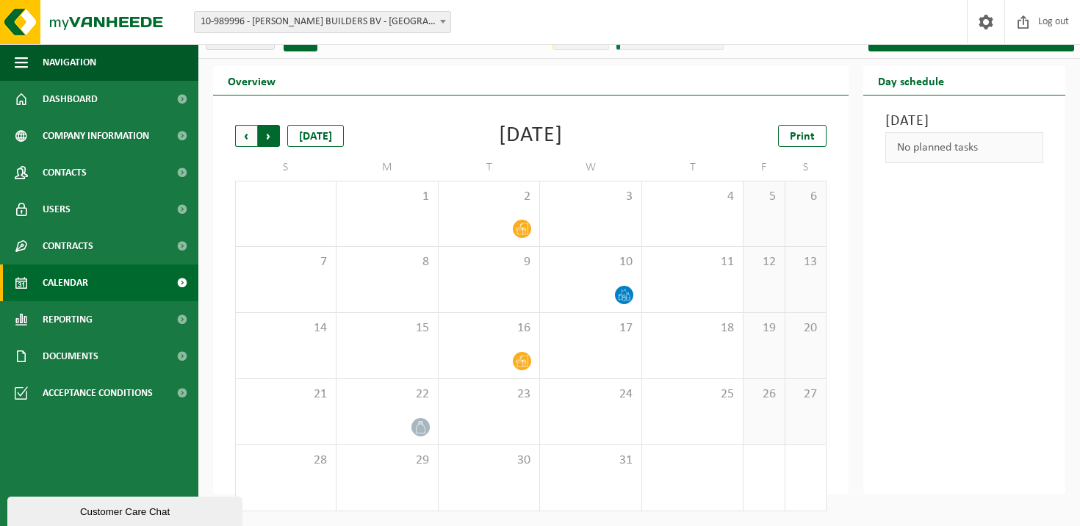
click at [238, 137] on span "Previous" at bounding box center [246, 136] width 22 height 22
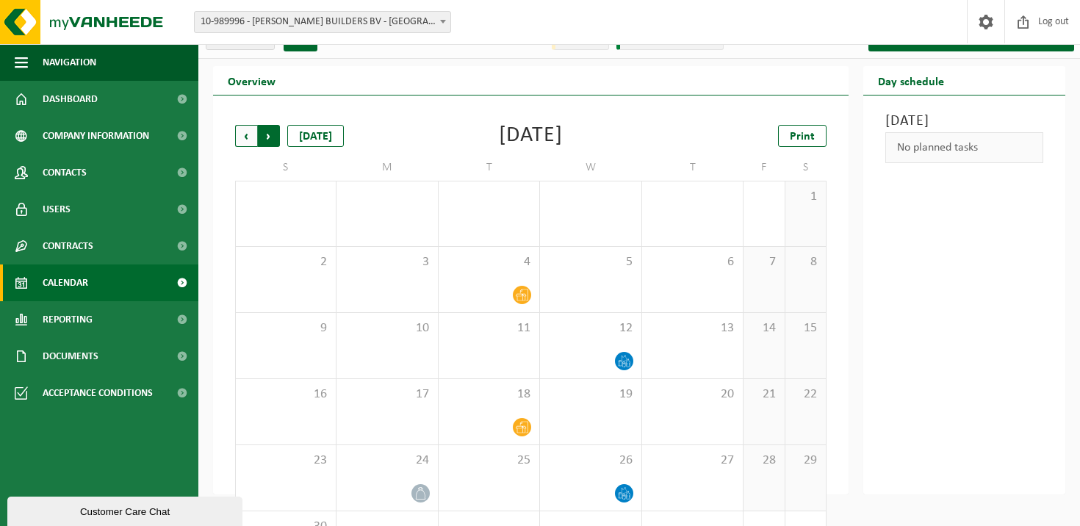
click at [241, 137] on span "Previous" at bounding box center [246, 136] width 22 height 22
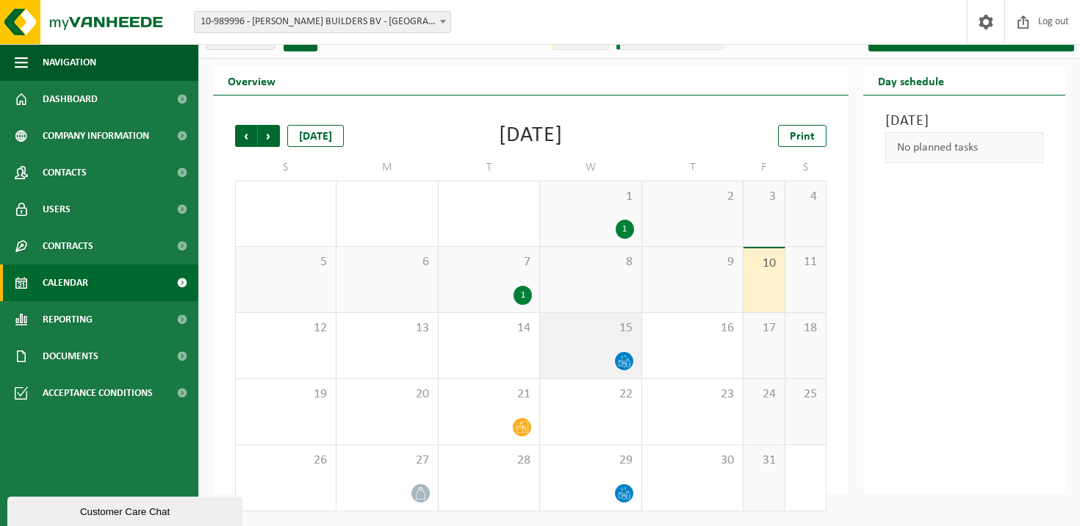
click at [628, 359] on icon at bounding box center [628, 359] width 1 height 1
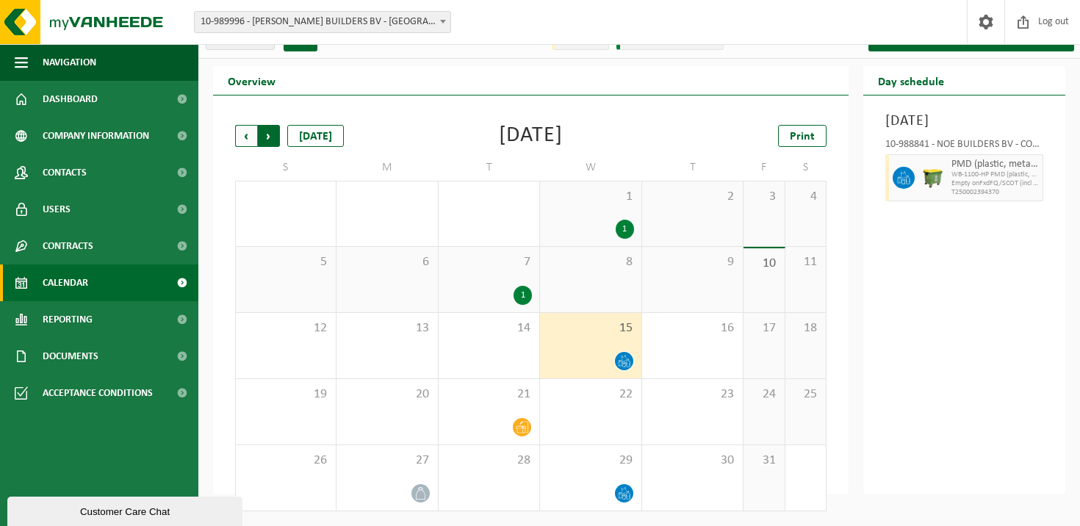
click at [242, 134] on span "Previous" at bounding box center [246, 136] width 22 height 22
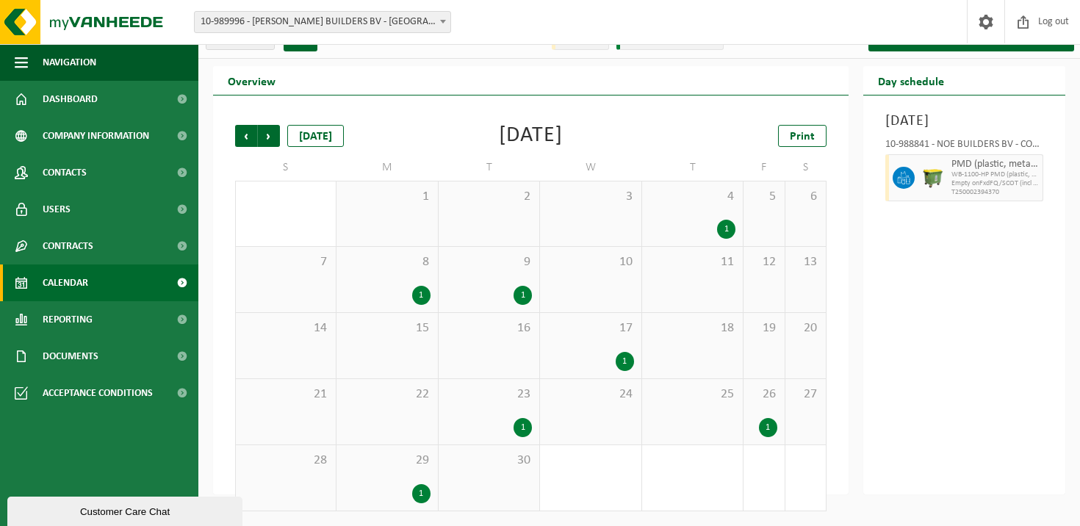
click at [495, 396] on span "23" at bounding box center [489, 395] width 86 height 16
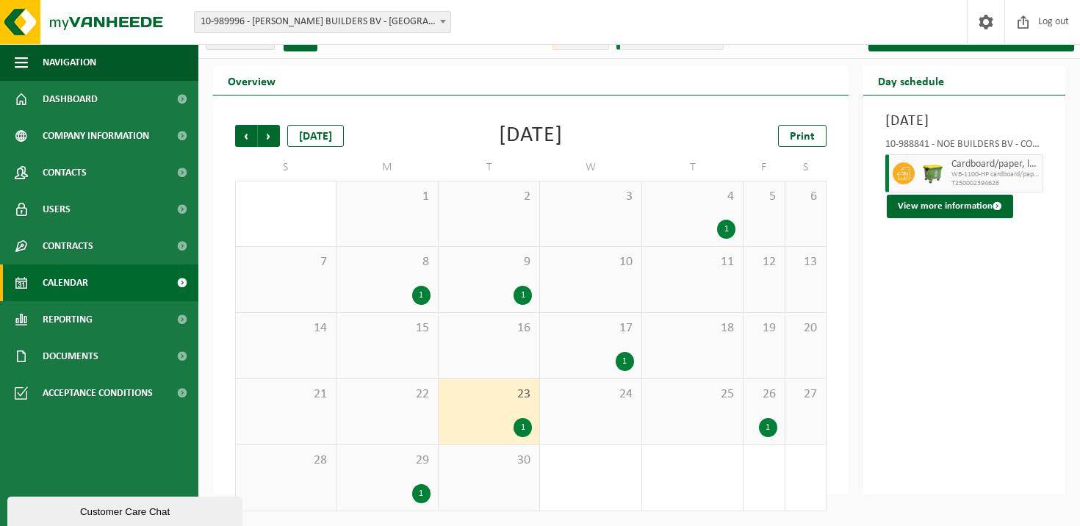
click at [496, 407] on div "23 1" at bounding box center [489, 411] width 101 height 65
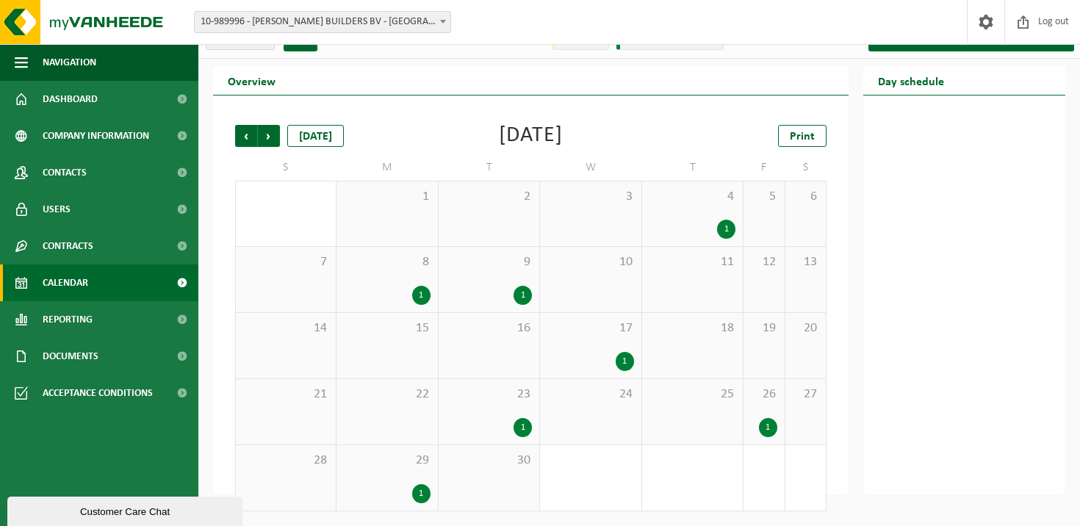
click at [615, 328] on span "17" at bounding box center [590, 328] width 86 height 16
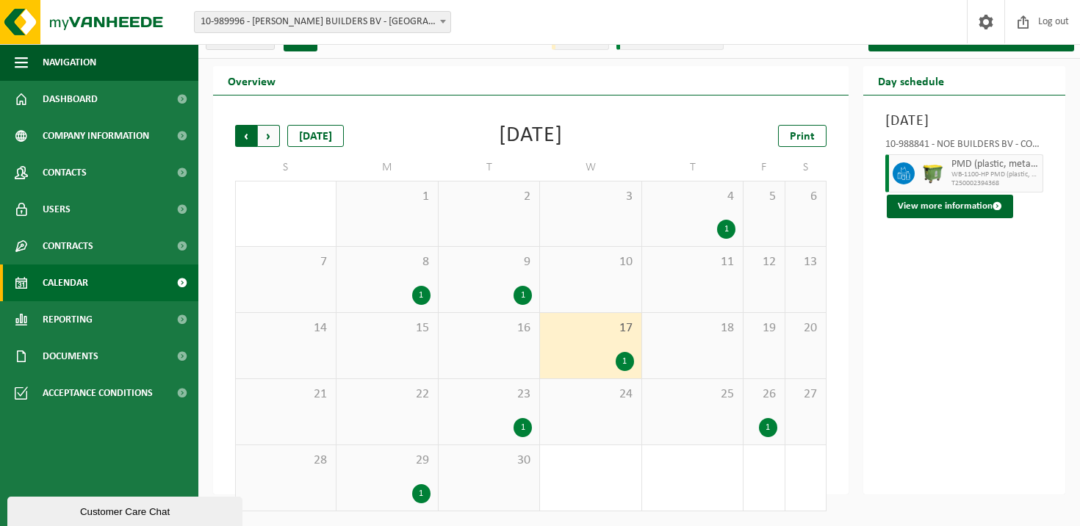
click at [273, 132] on span "Next" at bounding box center [269, 136] width 22 height 22
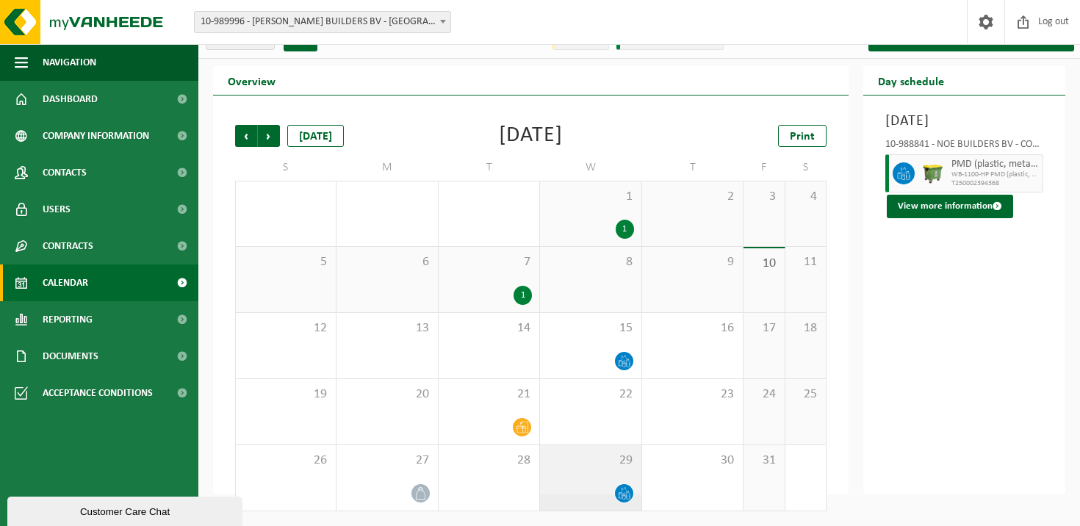
click at [597, 470] on div "29" at bounding box center [590, 477] width 101 height 65
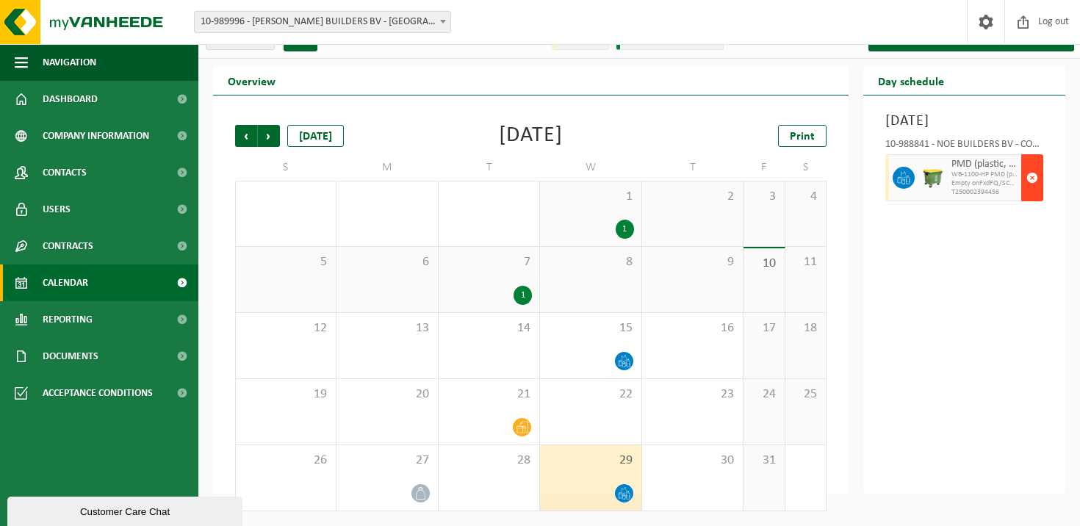
click at [1030, 193] on span "button" at bounding box center [1033, 177] width 12 height 29
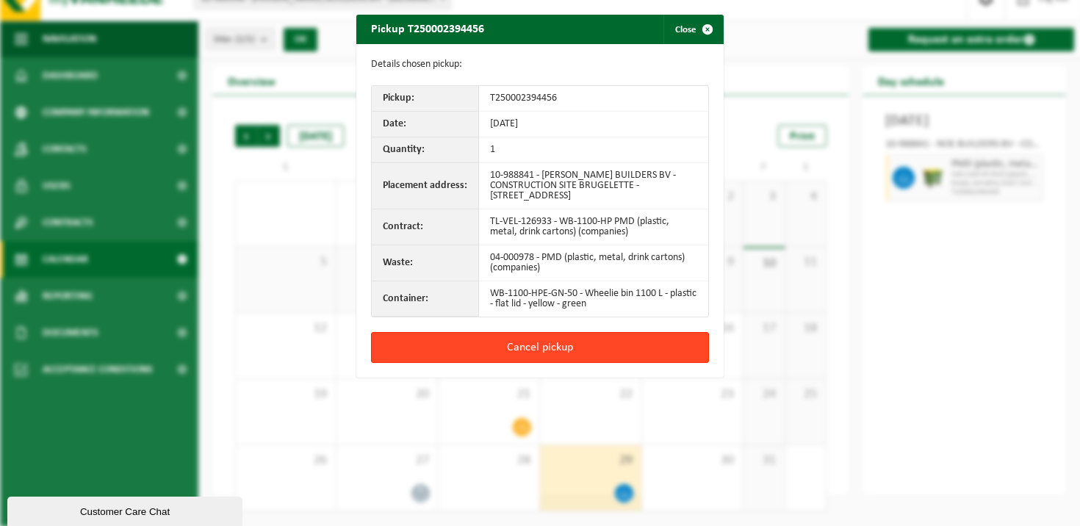
click at [547, 346] on button "Cancel pickup" at bounding box center [540, 347] width 338 height 31
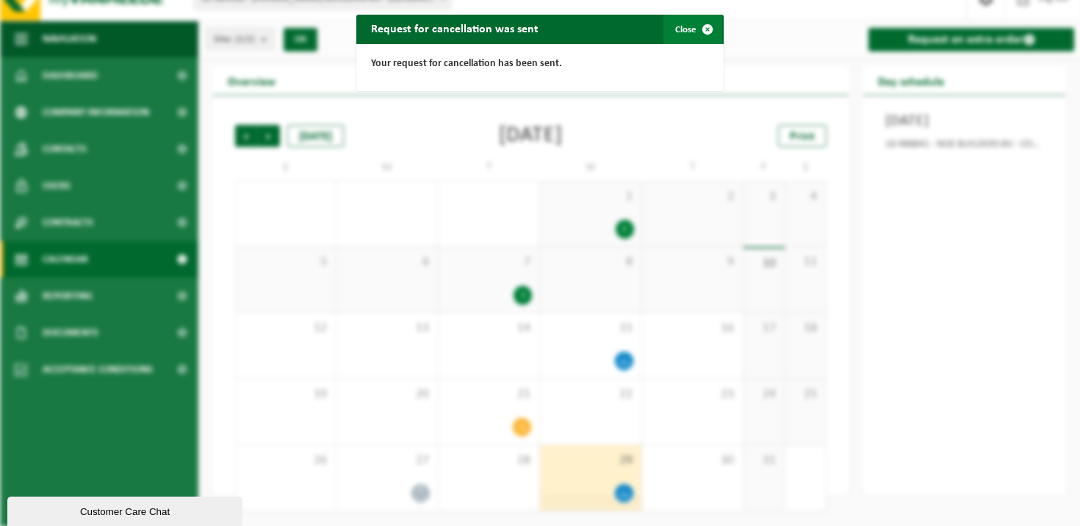
click at [711, 30] on span "button" at bounding box center [707, 29] width 29 height 29
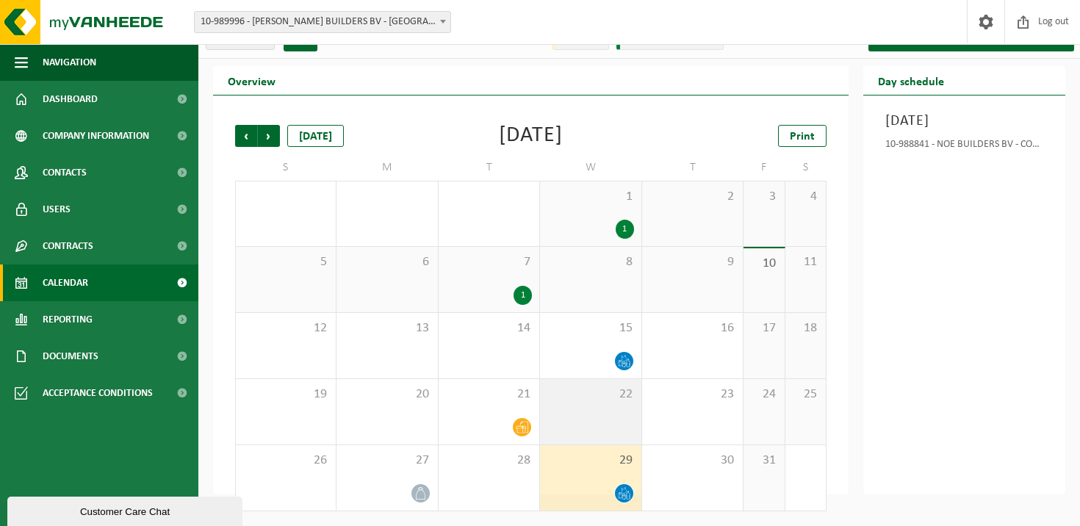
click at [600, 404] on div "22" at bounding box center [590, 411] width 101 height 65
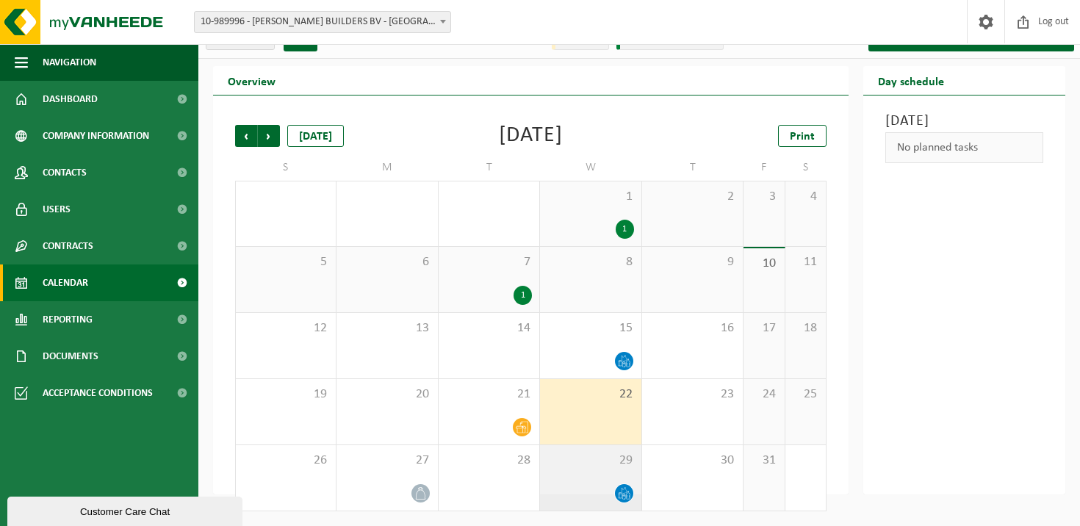
click at [565, 470] on div "29" at bounding box center [590, 477] width 101 height 65
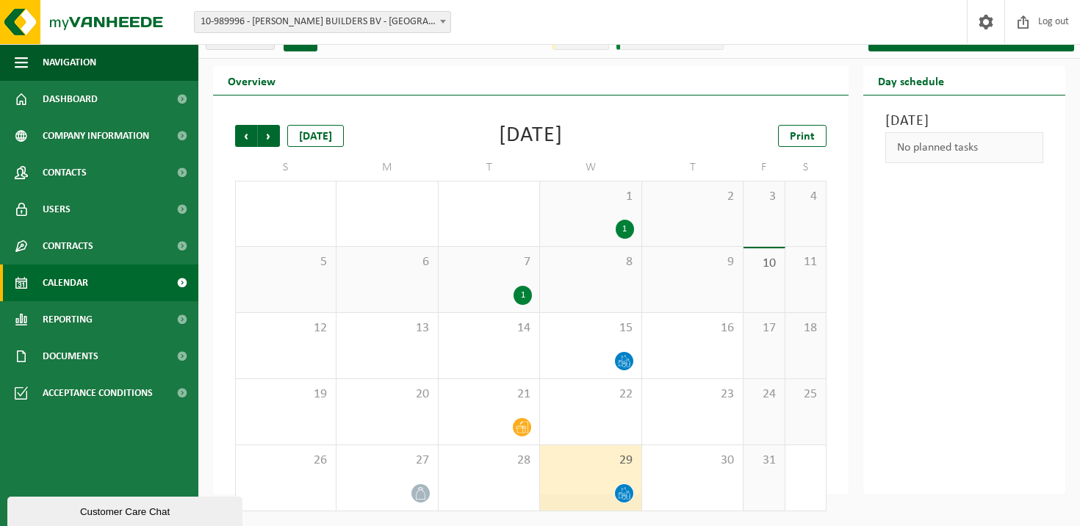
click at [517, 269] on span "7" at bounding box center [489, 262] width 86 height 16
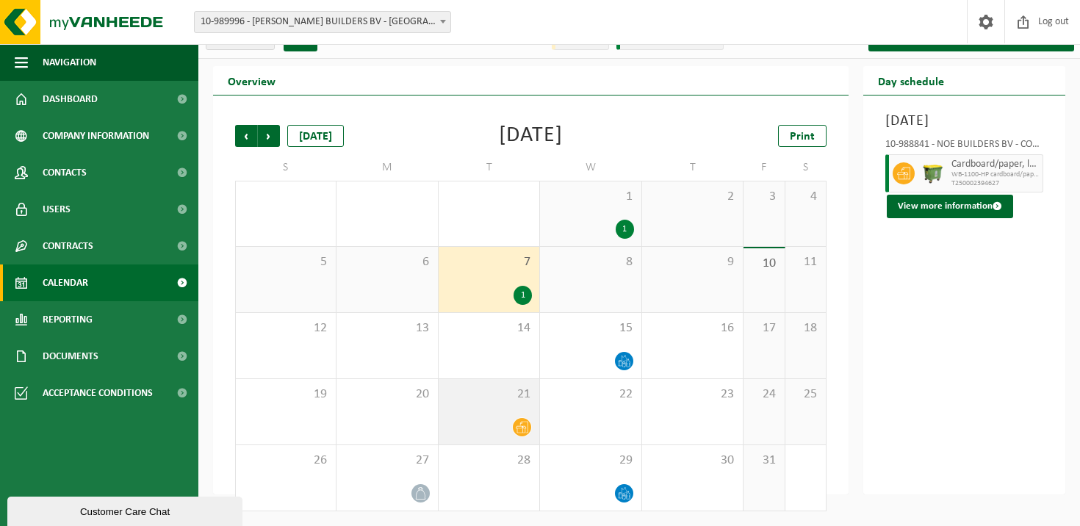
click at [483, 409] on div "21" at bounding box center [489, 411] width 101 height 65
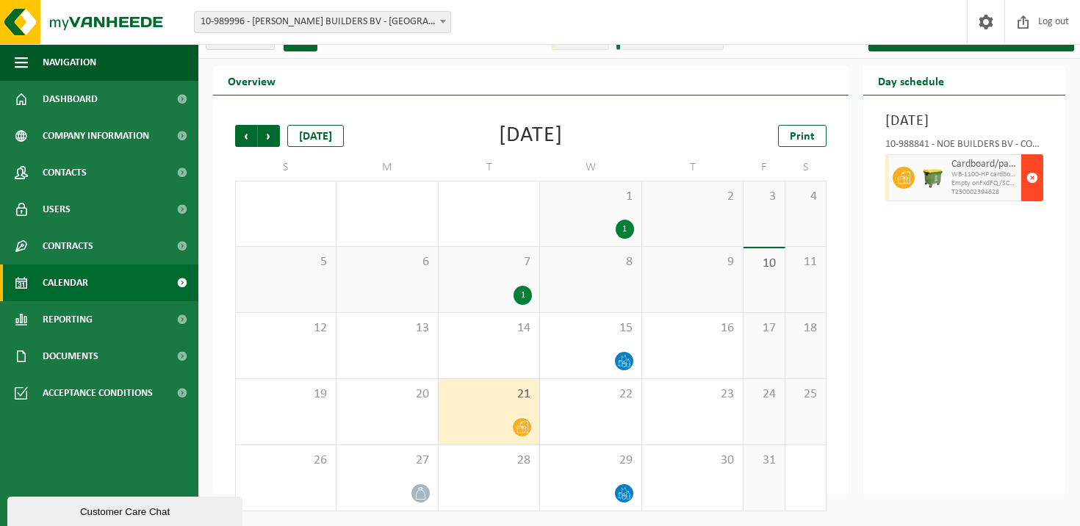
click at [1032, 192] on span "button" at bounding box center [1033, 177] width 12 height 29
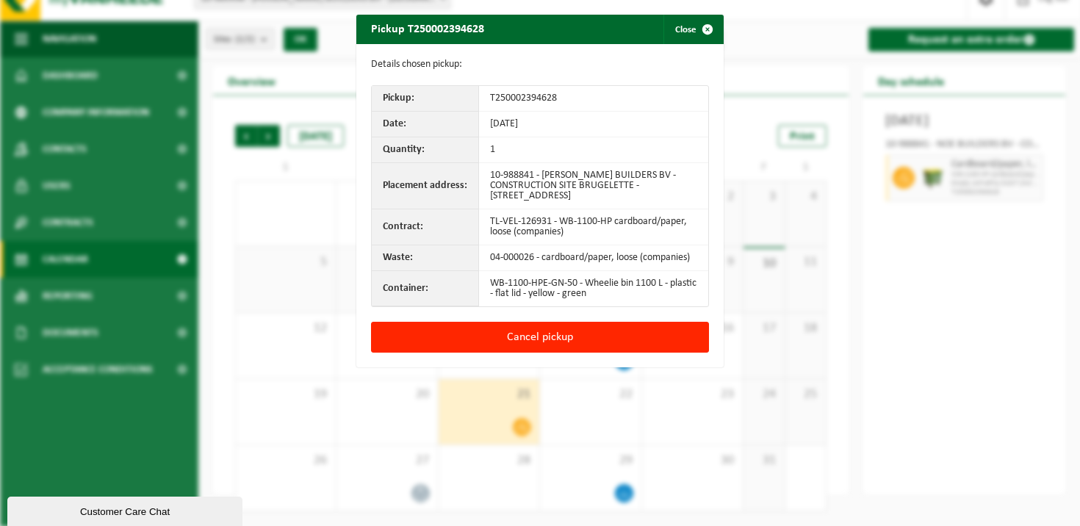
click at [577, 320] on div "Details chosen pickup: Pickup: T250002394628 Date: 21-10-25 Quantity: 1 Placeme…" at bounding box center [539, 183] width 367 height 278
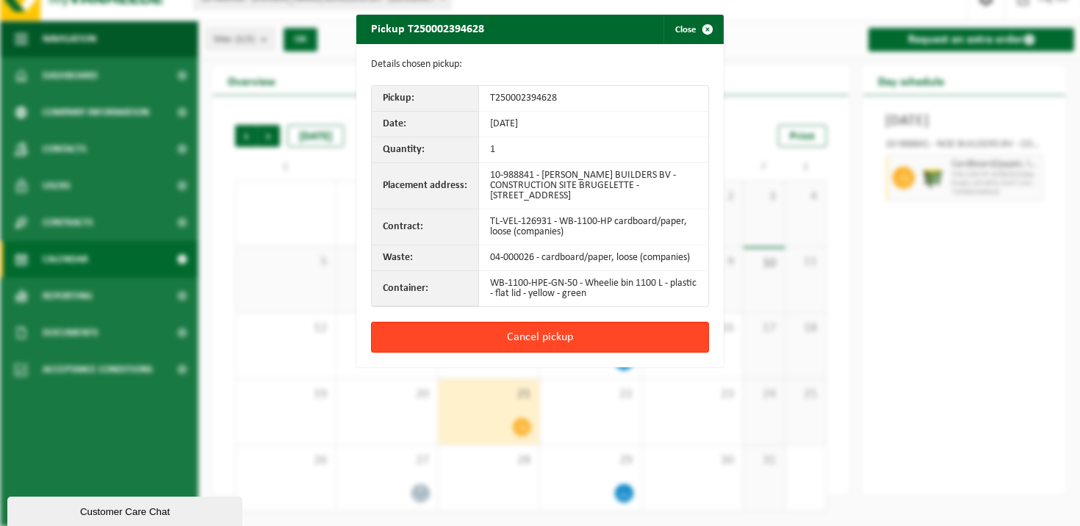
click at [575, 325] on button "Cancel pickup" at bounding box center [540, 337] width 338 height 31
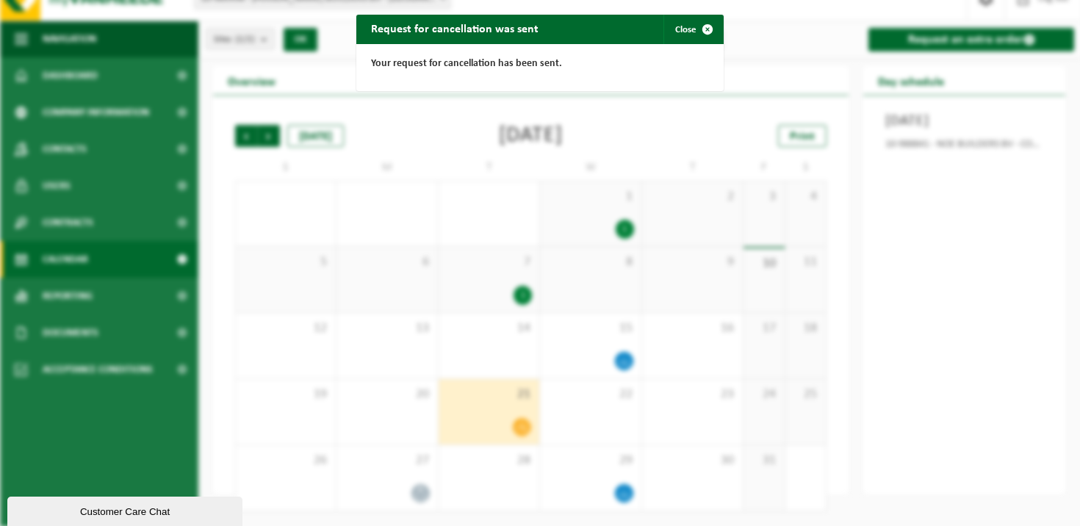
click at [108, 515] on div "Customer Care Chat" at bounding box center [124, 511] width 213 height 11
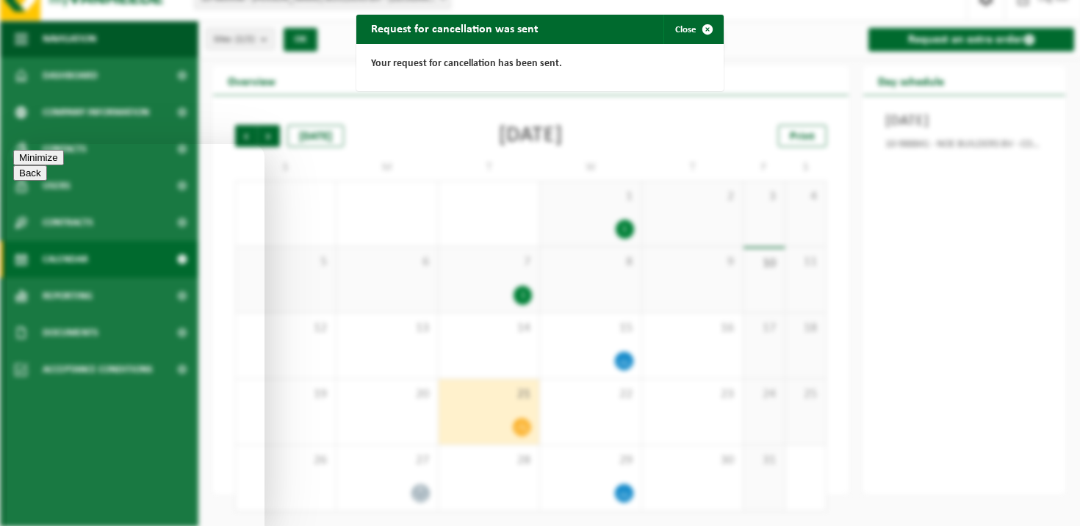
click at [700, 12] on div "Request for cancellation was sent Close Your request for cancellation has been …" at bounding box center [540, 263] width 1080 height 526
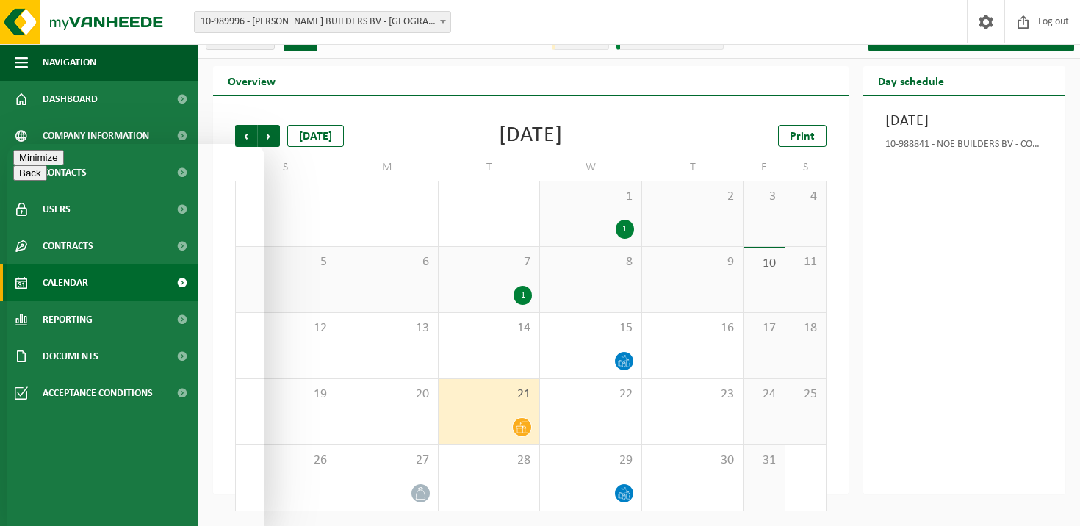
type textarea "Hello"
click at [37, 165] on button "Back" at bounding box center [30, 157] width 34 height 15
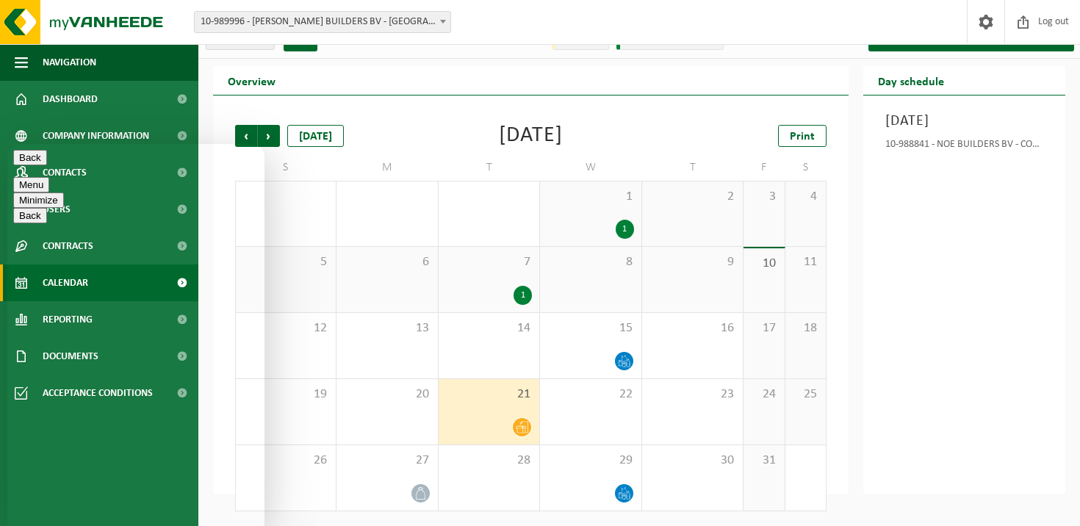
click at [49, 177] on button "Menu" at bounding box center [31, 184] width 36 height 15
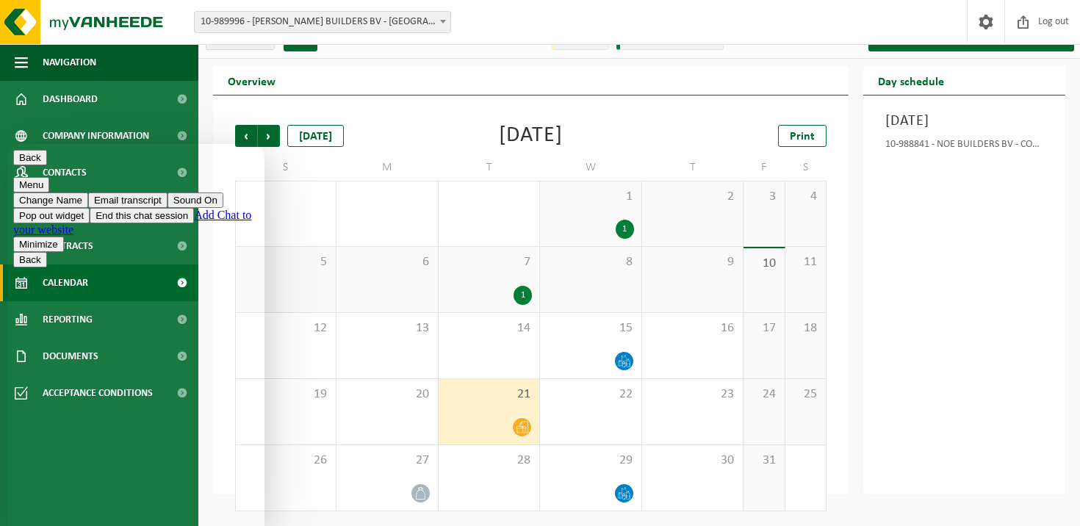
click at [300, 181] on div "28" at bounding box center [286, 213] width 100 height 65
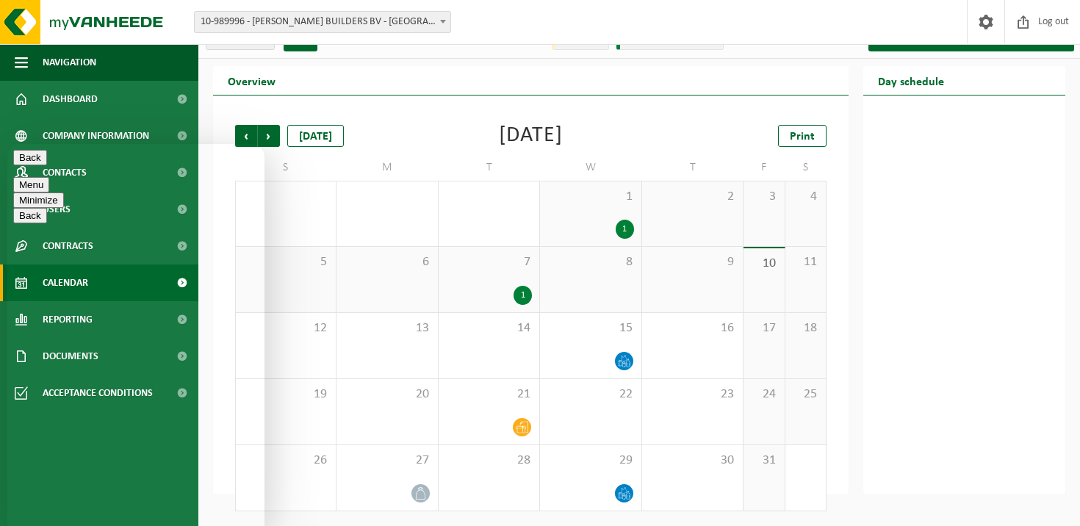
click at [64, 193] on button "Minimize" at bounding box center [38, 200] width 51 height 15
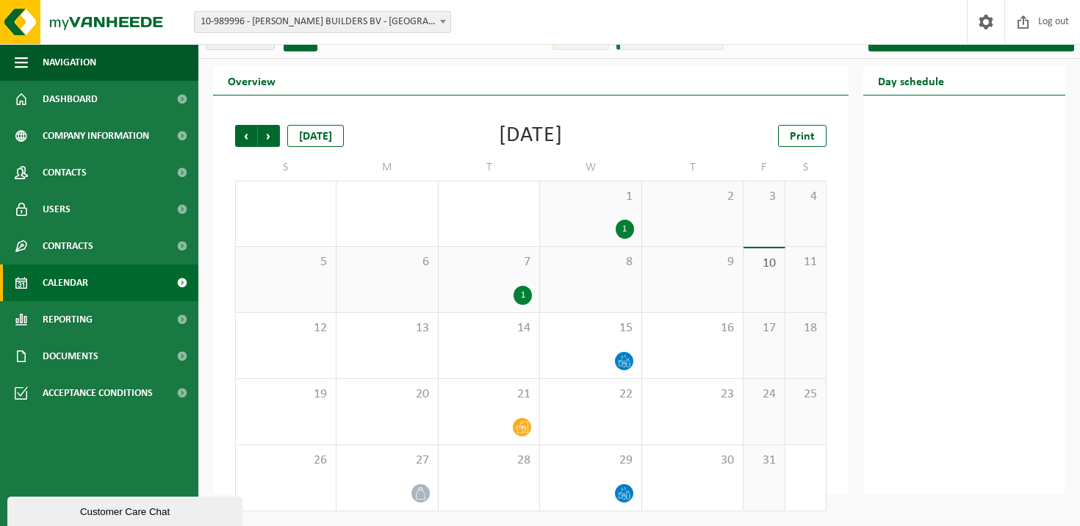
click at [68, 517] on div "Customer Care Chat" at bounding box center [124, 511] width 213 height 11
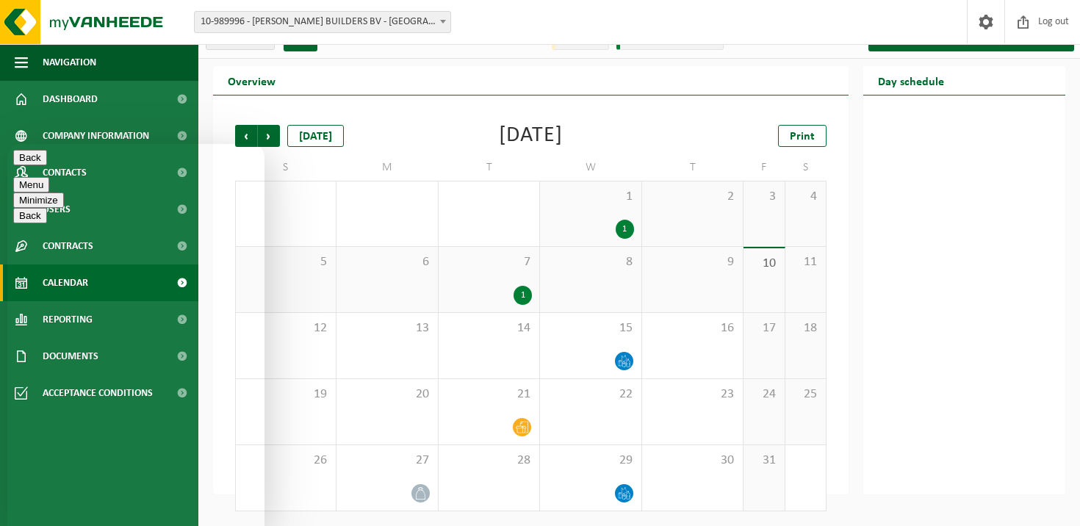
click at [64, 193] on button "Minimize" at bounding box center [38, 200] width 51 height 15
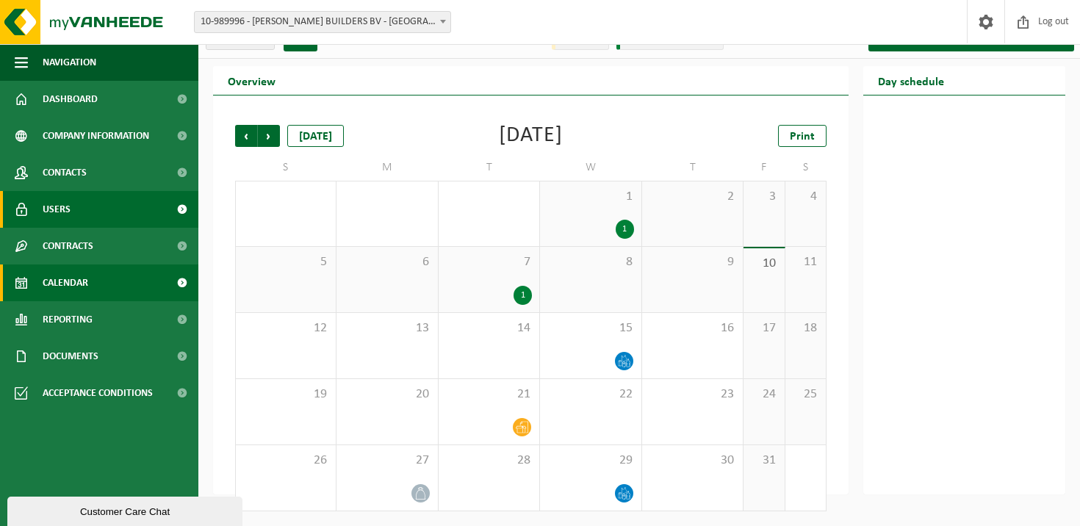
click at [99, 201] on link "Users" at bounding box center [99, 209] width 198 height 37
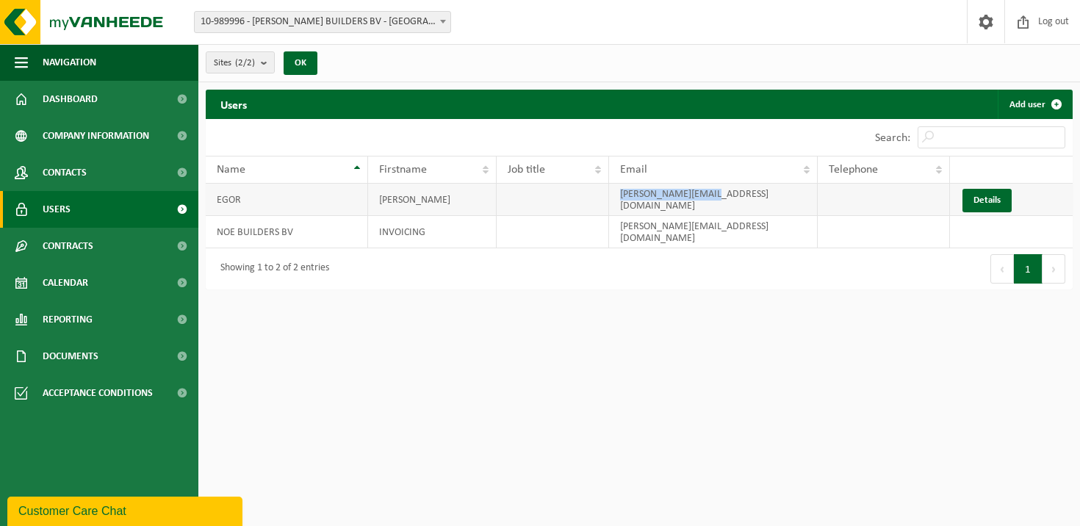
drag, startPoint x: 710, startPoint y: 195, endPoint x: 617, endPoint y: 196, distance: 92.6
click at [617, 196] on td "[PERSON_NAME][EMAIL_ADDRESS][DOMAIN_NAME]" at bounding box center [713, 200] width 209 height 32
copy td "[PERSON_NAME][EMAIL_ADDRESS][DOMAIN_NAME]"
click at [175, 508] on div "Customer Care Chat" at bounding box center [124, 512] width 213 height 18
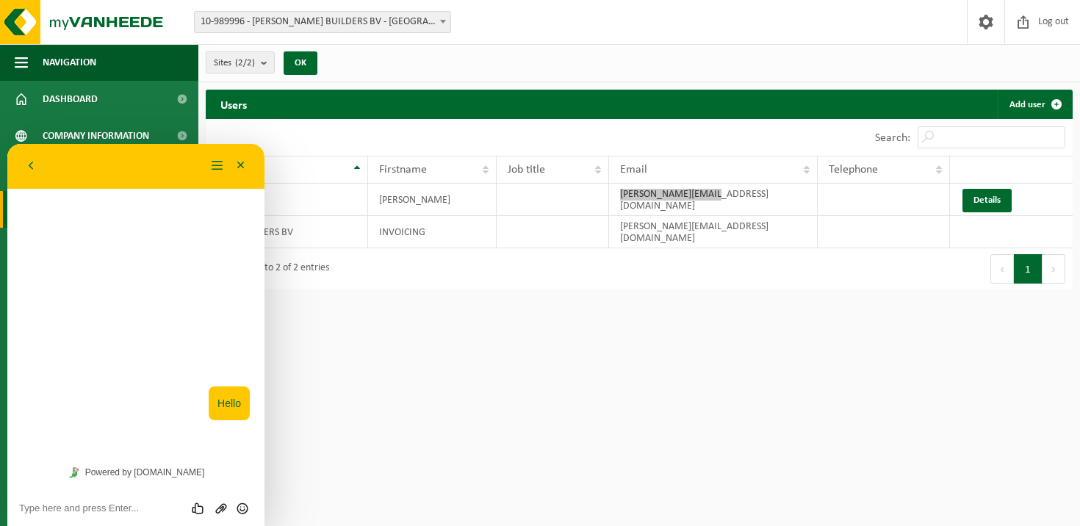
click at [143, 507] on textarea at bounding box center [136, 509] width 234 height 12
type textarea "Pleas"
paste textarea "[PERSON_NAME][EMAIL_ADDRESS][DOMAIN_NAME]"
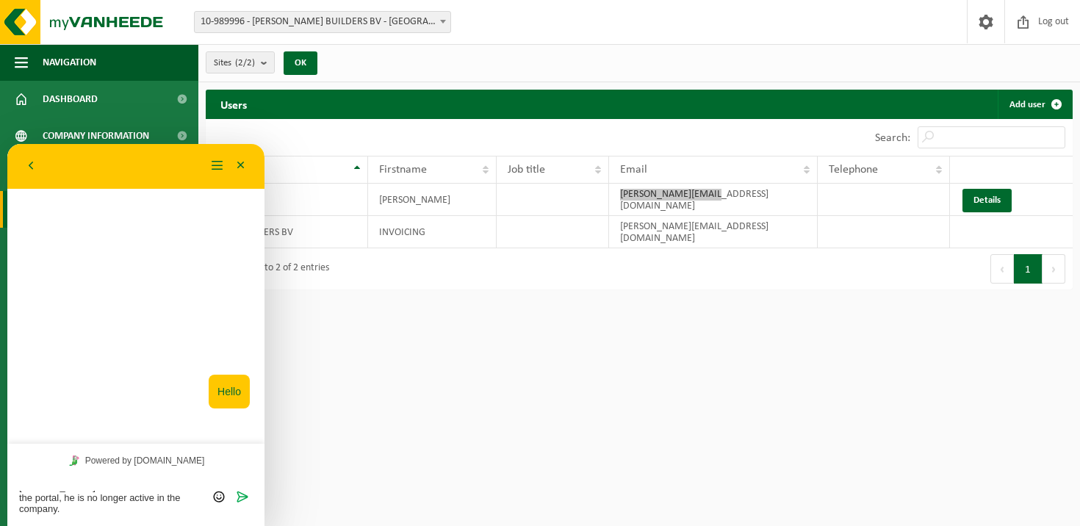
scroll to position [43, 0]
click at [20, 508] on textarea "1. Please remove the user mike@procureplug.nl from the access to the portal, he…" at bounding box center [136, 503] width 234 height 24
type textarea "1. Please remove the user mike@procureplug.nl from the access to the portal, he…"
click at [185, 506] on textarea "1. Please remove the user mike@procureplug.nl from the access to the portal, he…" at bounding box center [136, 503] width 234 height 24
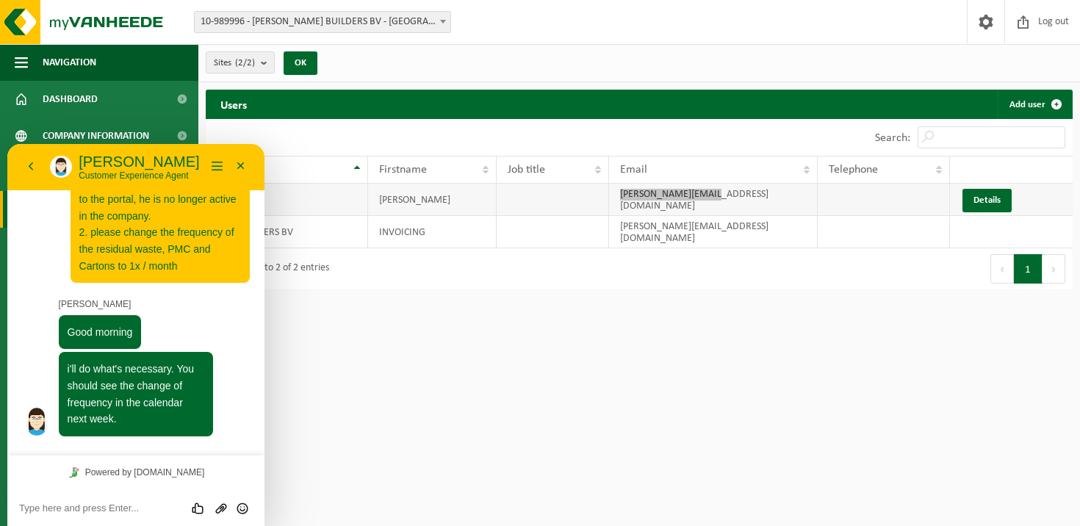
scroll to position [83, 0]
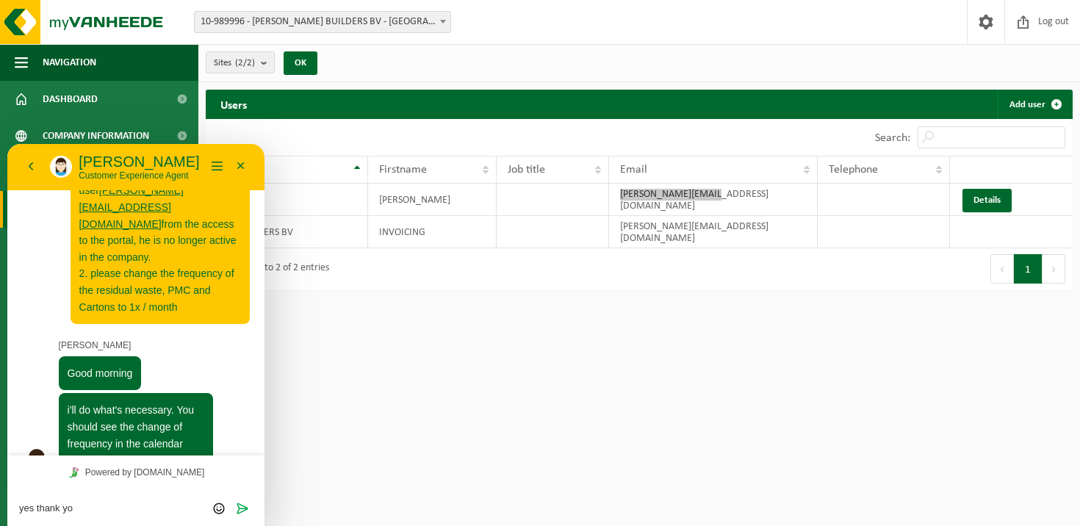
type textarea "yes thank you"
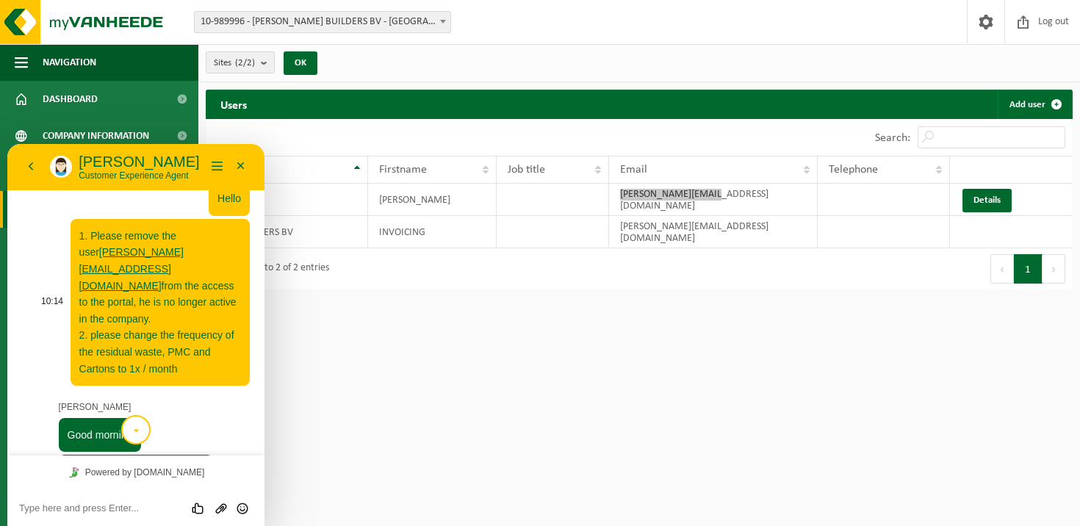
scroll to position [132, 0]
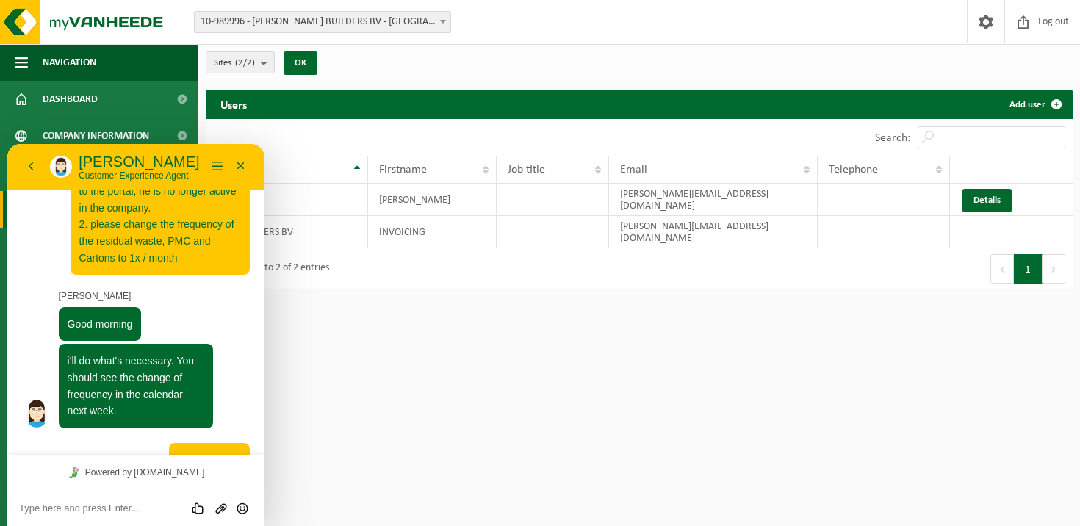
click at [599, 353] on html "Site: 10-989996 - NOE BUILDERS BV - ANTWERPEN 10-988841 - NOE BUILDERS BV - CON…" at bounding box center [540, 263] width 1080 height 526
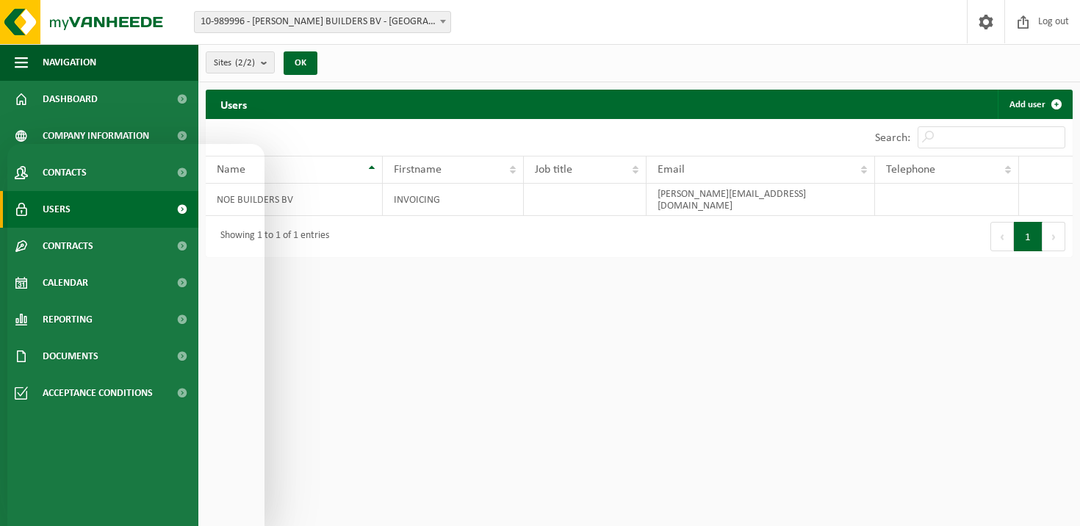
scroll to position [132, 0]
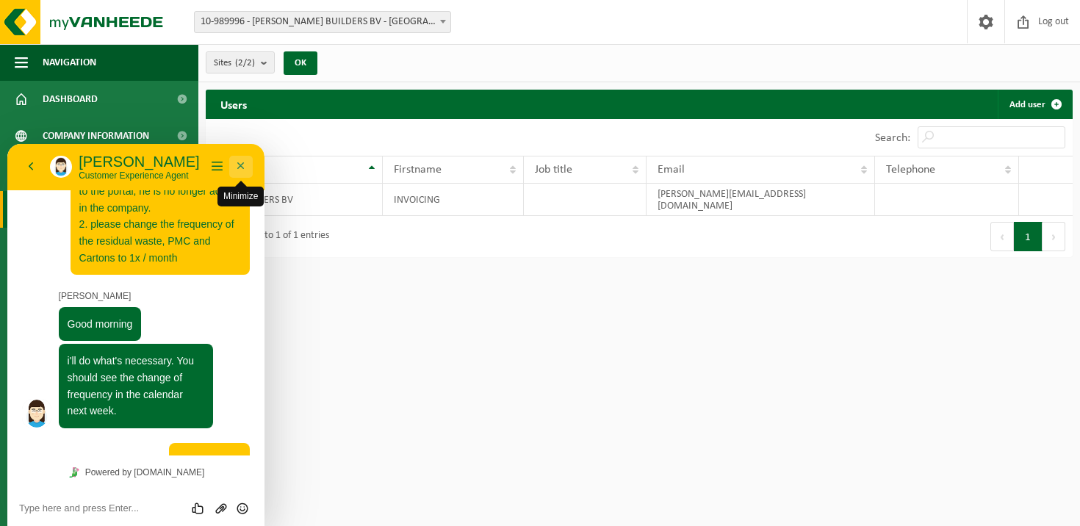
click at [239, 168] on button "Minimize" at bounding box center [241, 167] width 24 height 22
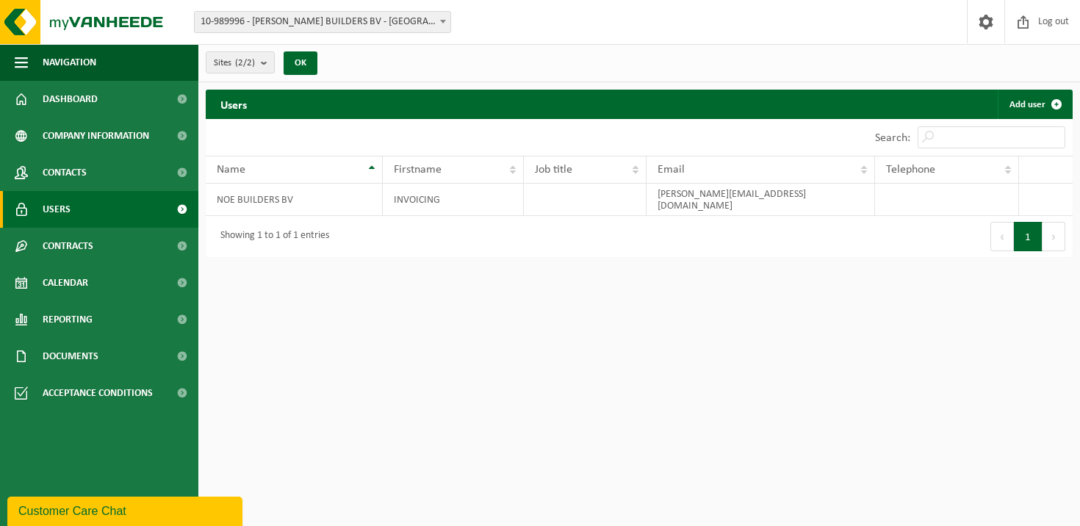
click at [409, 381] on html "Site: 10-989996 - [PERSON_NAME] BUILDERS BV - [GEOGRAPHIC_DATA] 10-988841 - [PE…" at bounding box center [540, 263] width 1080 height 526
click at [146, 513] on div "Customer Care Chat" at bounding box center [124, 512] width 213 height 18
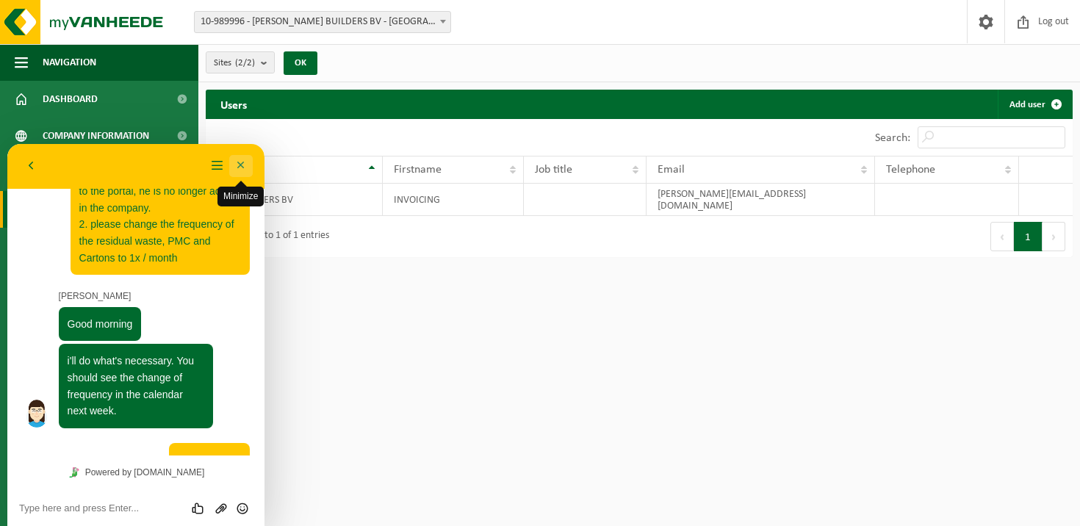
click at [232, 170] on button "Minimize" at bounding box center [241, 166] width 24 height 22
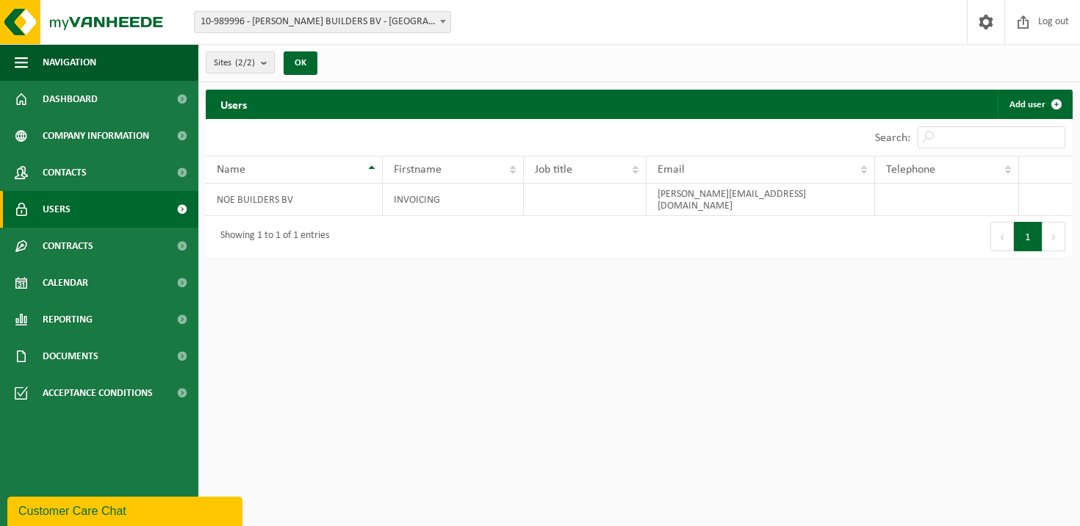
click at [404, 314] on html "Site: 10-989996 - [PERSON_NAME] BUILDERS BV - [GEOGRAPHIC_DATA] 10-988841 - [PE…" at bounding box center [540, 263] width 1080 height 526
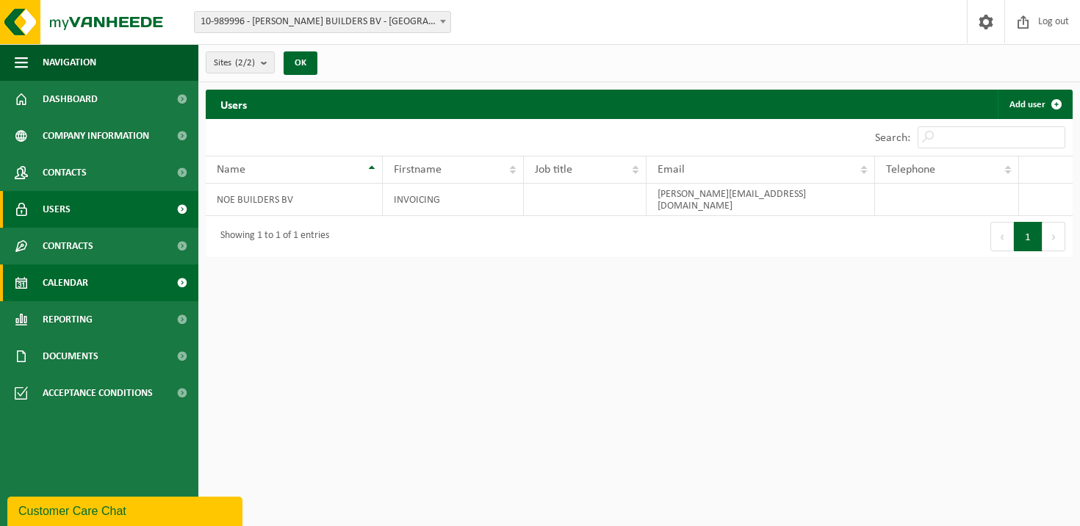
click at [106, 278] on link "Calendar" at bounding box center [99, 283] width 198 height 37
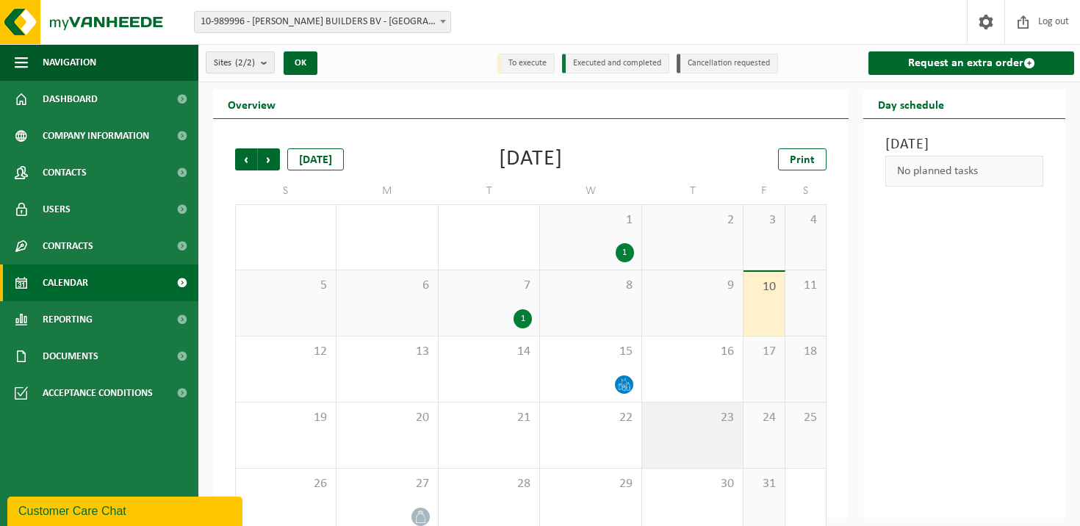
scroll to position [24, 0]
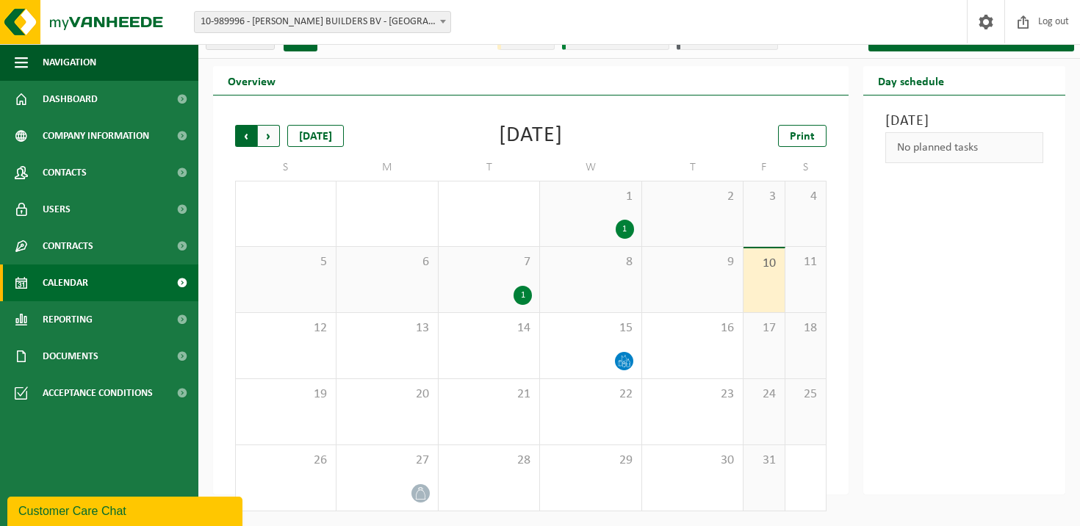
click at [269, 125] on span "Next" at bounding box center [269, 136] width 22 height 22
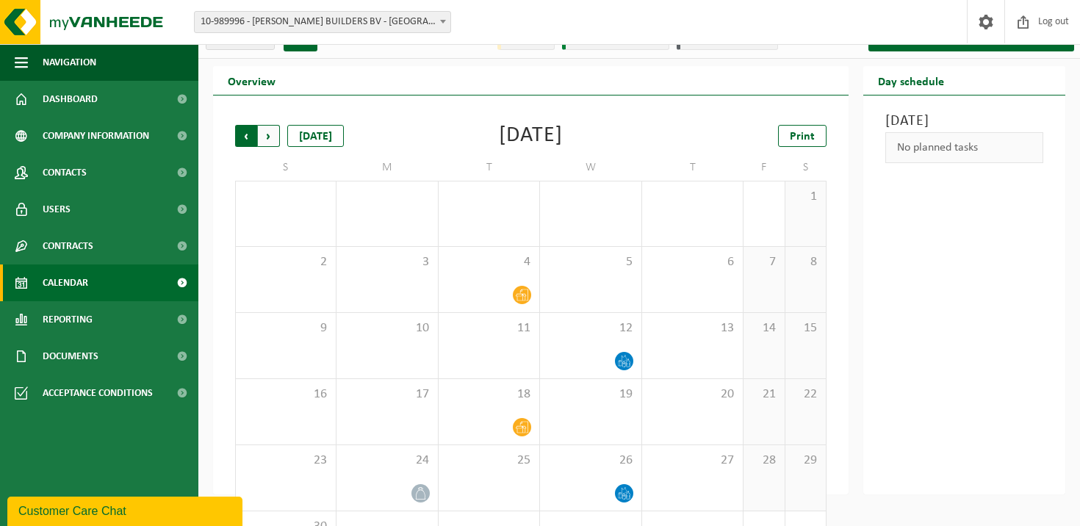
click at [270, 126] on span "Next" at bounding box center [269, 136] width 22 height 22
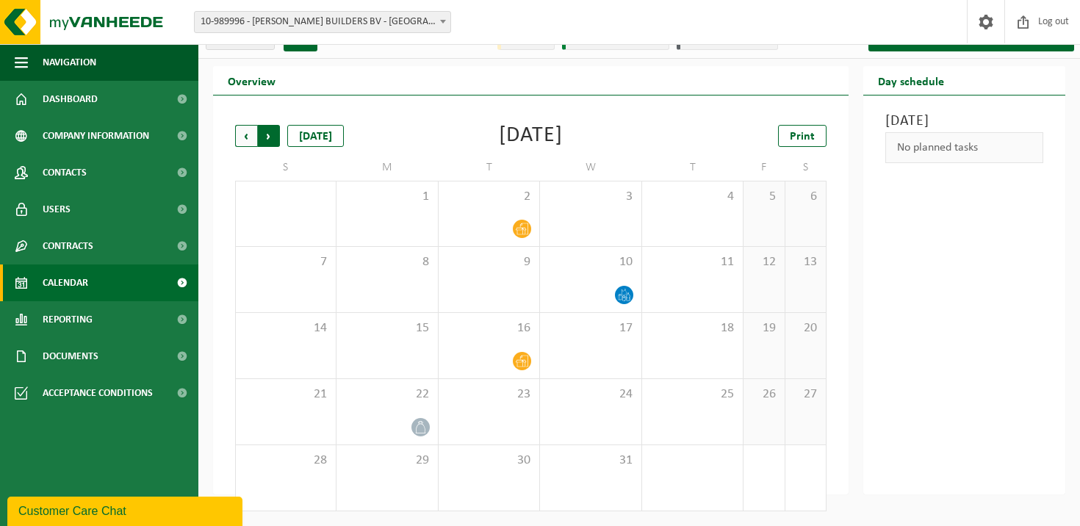
click at [244, 137] on span "Previous" at bounding box center [246, 136] width 22 height 22
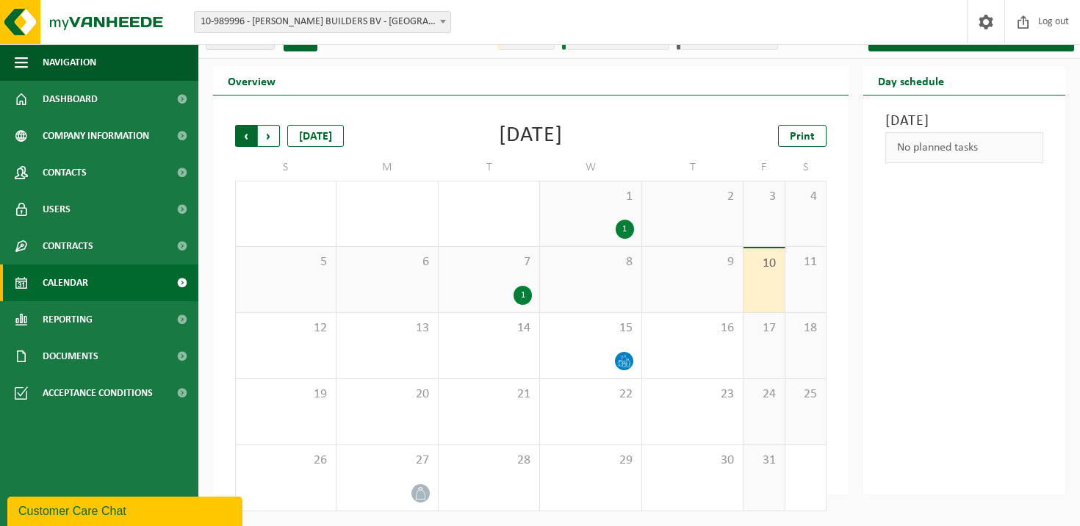
click at [273, 135] on span "Next" at bounding box center [269, 136] width 22 height 22
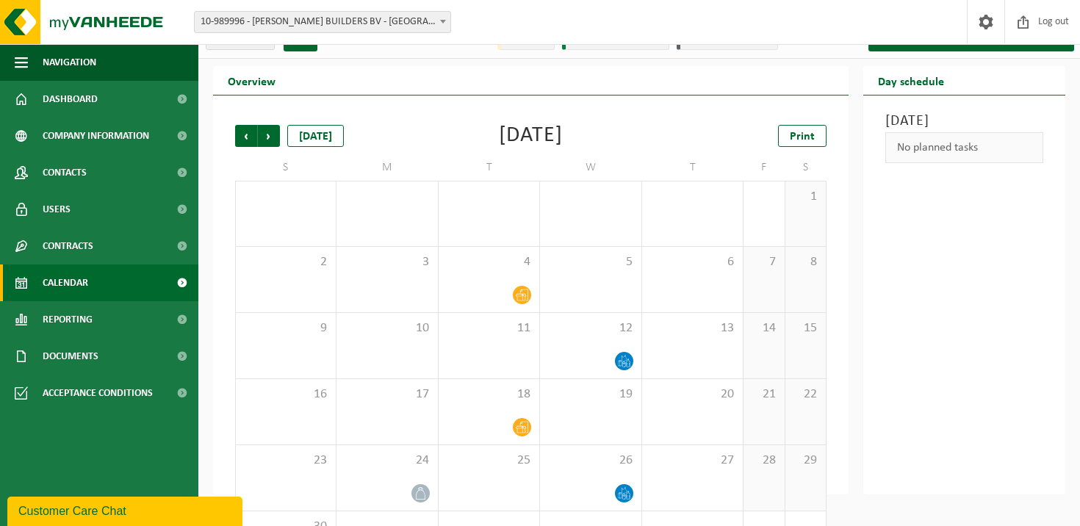
click at [147, 508] on div "Customer Care Chat" at bounding box center [124, 512] width 213 height 18
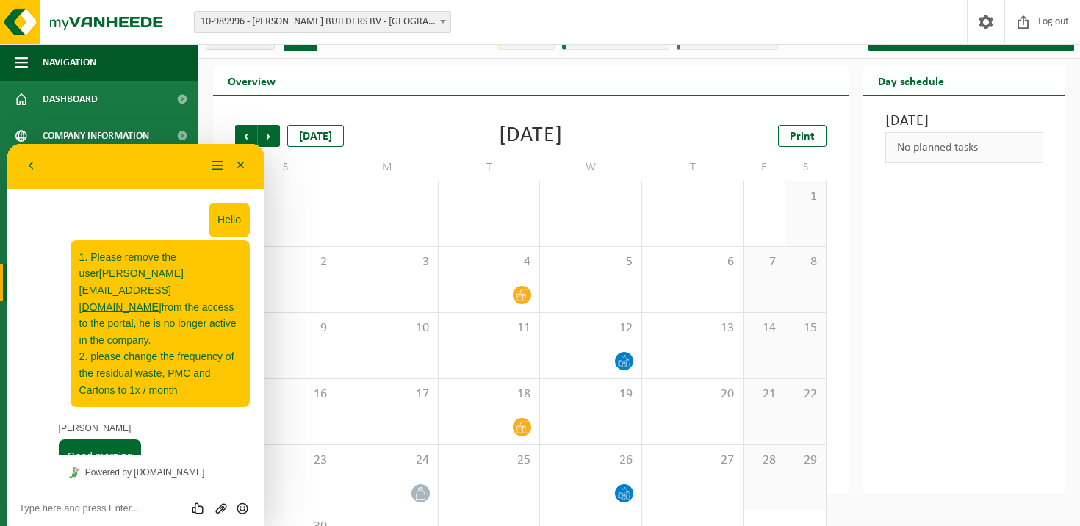
scroll to position [132, 0]
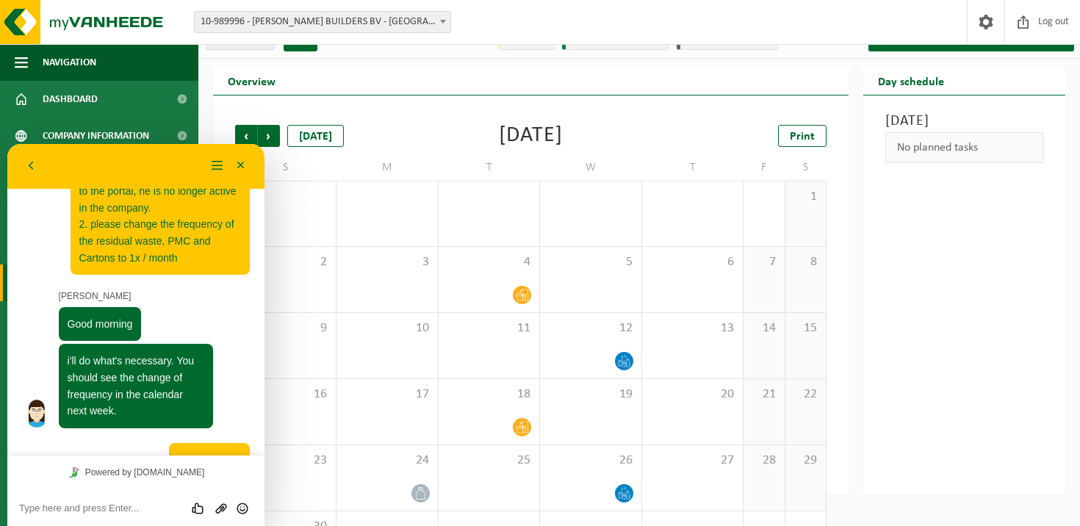
click at [130, 514] on textarea at bounding box center [136, 509] width 234 height 12
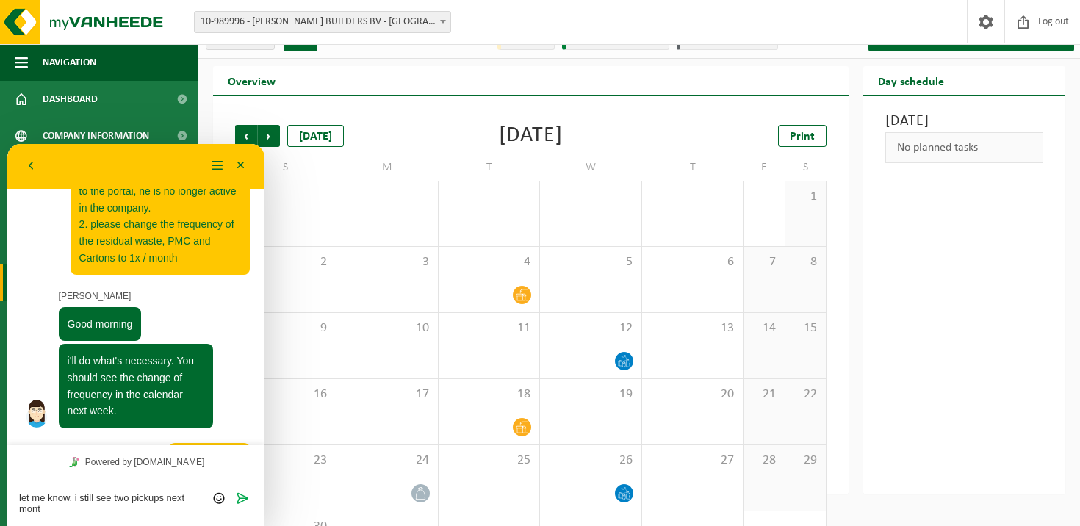
type textarea "let me know, i still see two pickups next month"
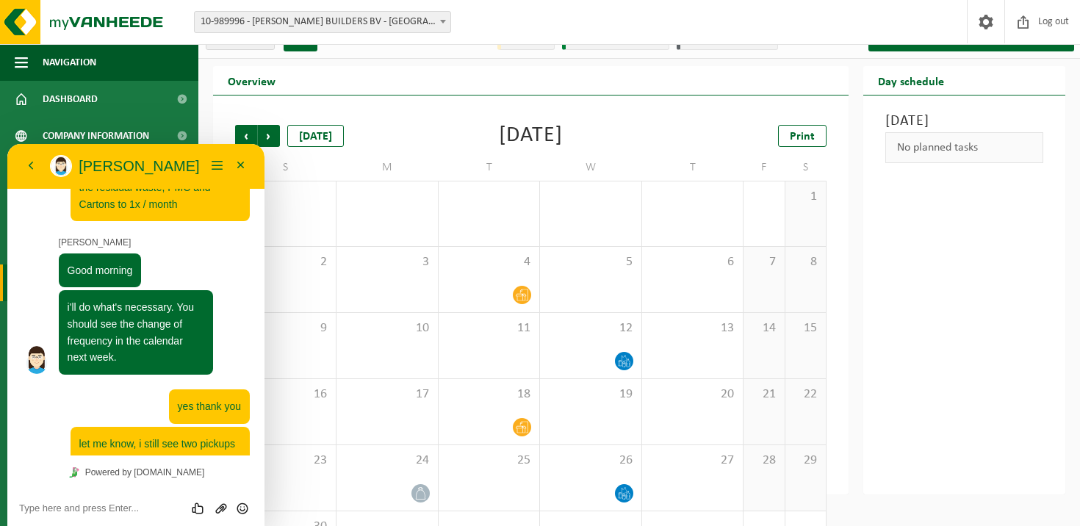
scroll to position [227, 0]
